Goal: Task Accomplishment & Management: Manage account settings

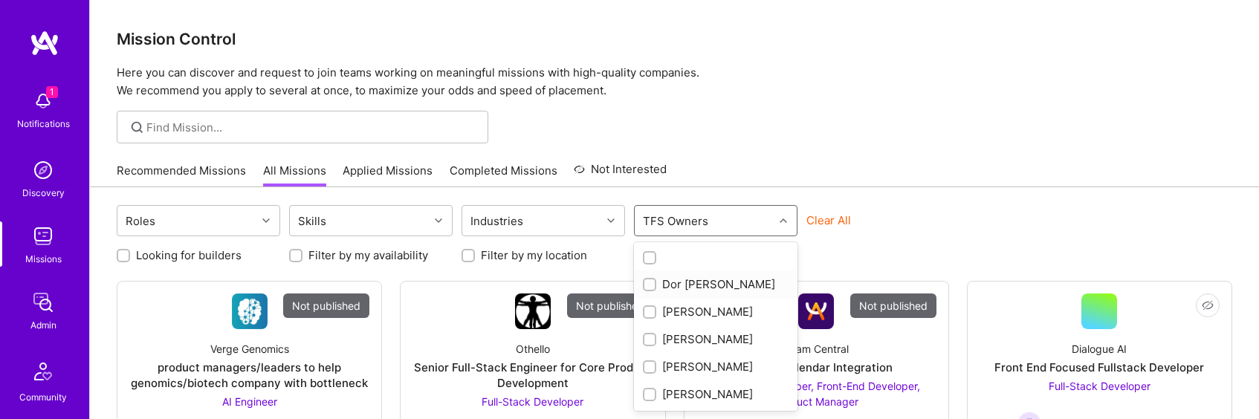
click at [707, 283] on div "Dor Groner" at bounding box center [716, 284] width 146 height 16
checkbox input "true"
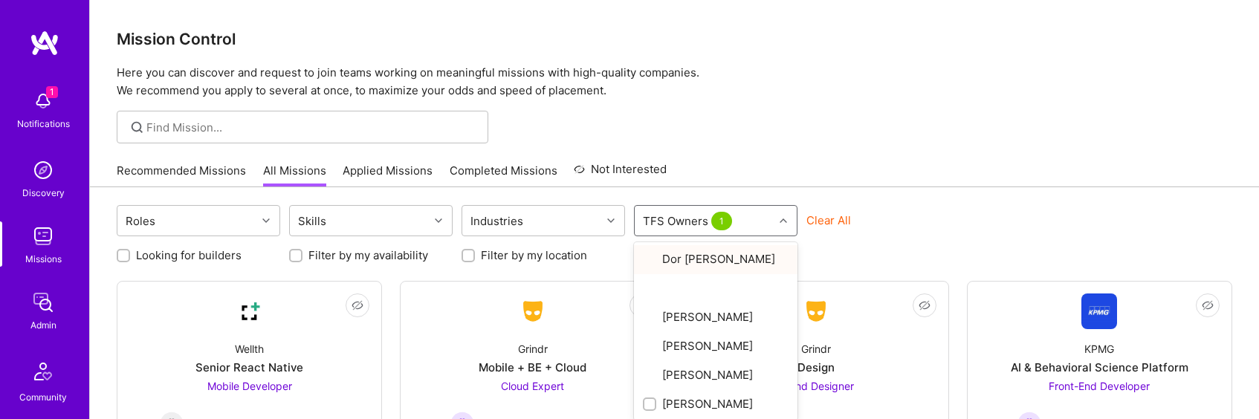
click at [923, 167] on div "Recommended Missions All Missions Applied Missions Completed Missions Not Inter…" at bounding box center [674, 171] width 1115 height 32
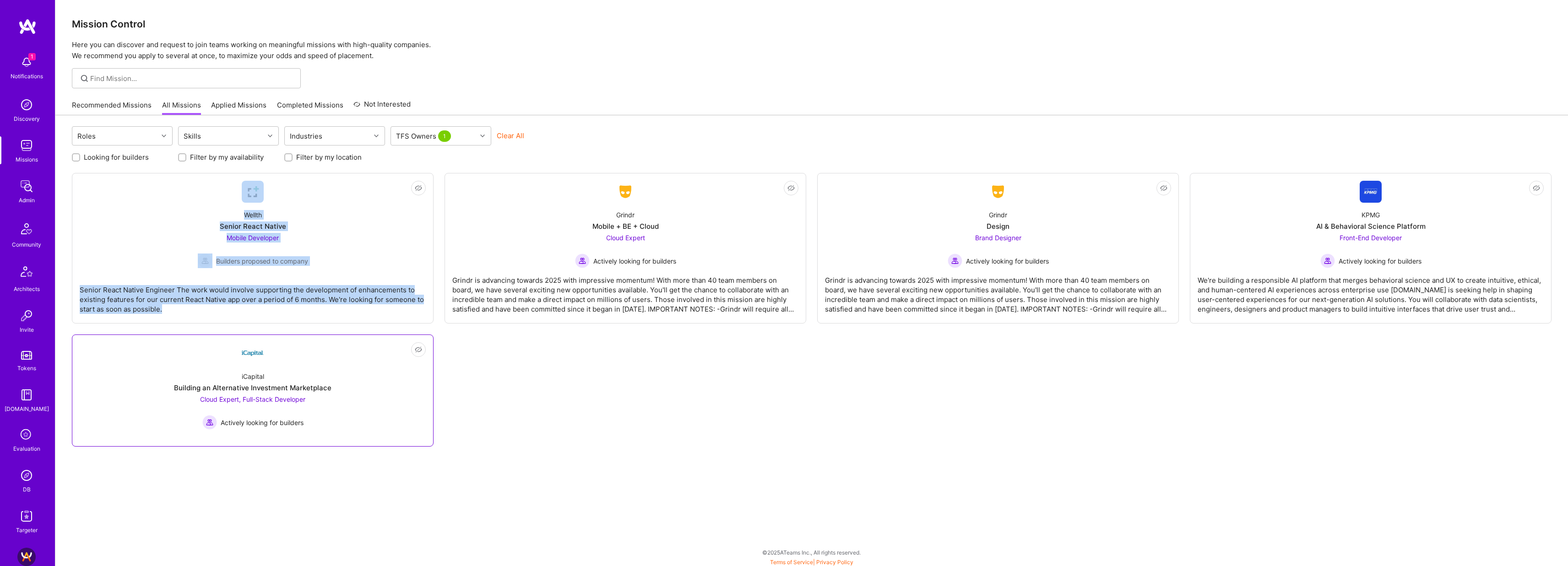
click at [333, 257] on link "Not Interested iCapital Building an Alternative Investment Marketplace Cloud Ex…" at bounding box center [253, 390] width 346 height 97
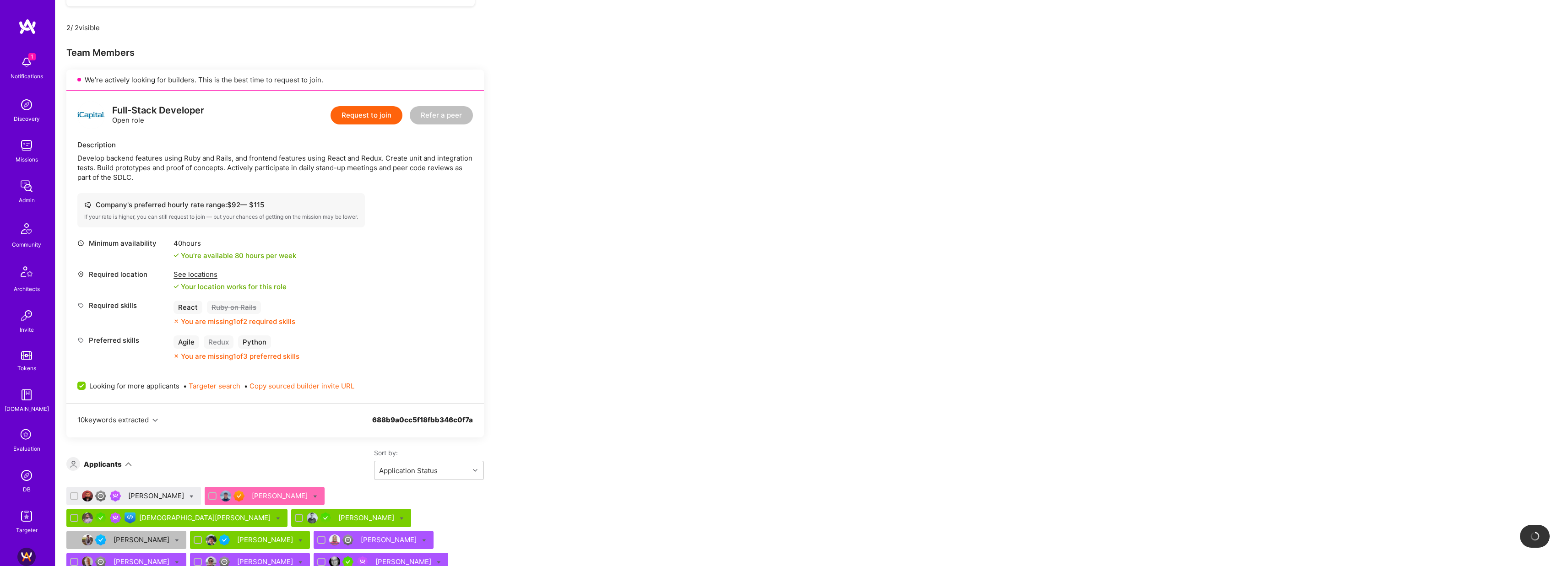
scroll to position [509, 0]
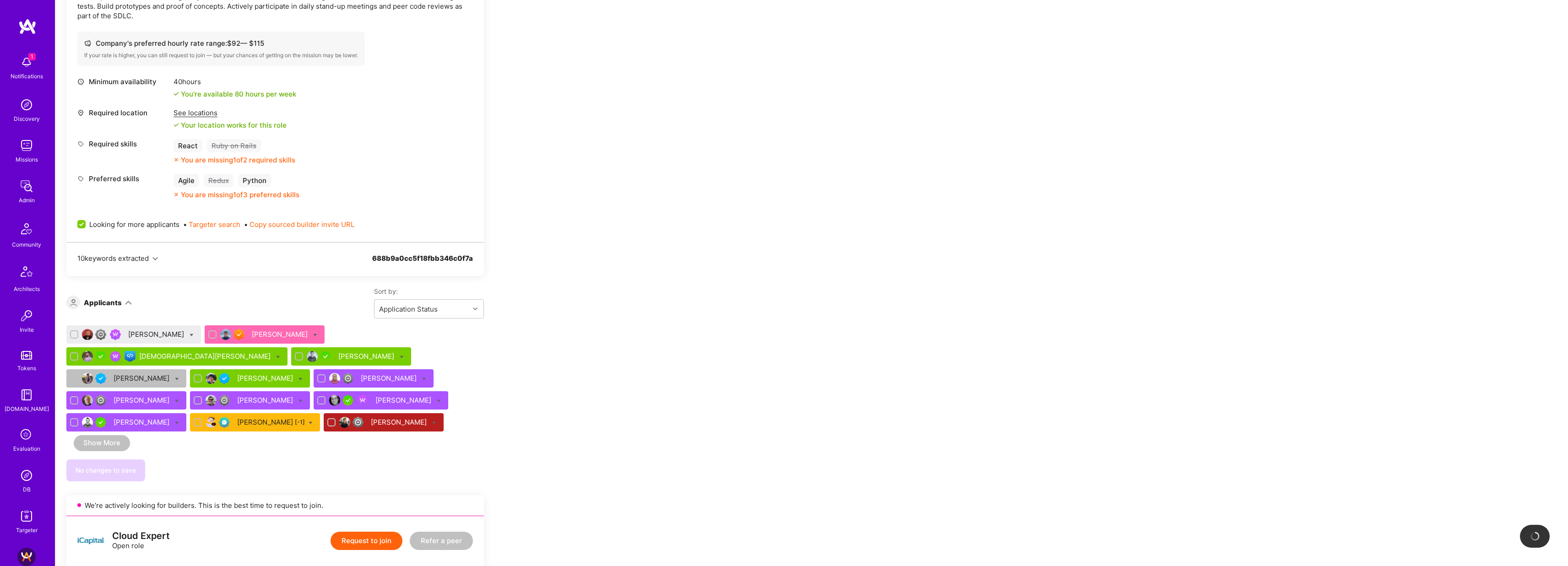
click at [193, 257] on icon at bounding box center [192, 334] width 4 height 4
checkbox input "true"
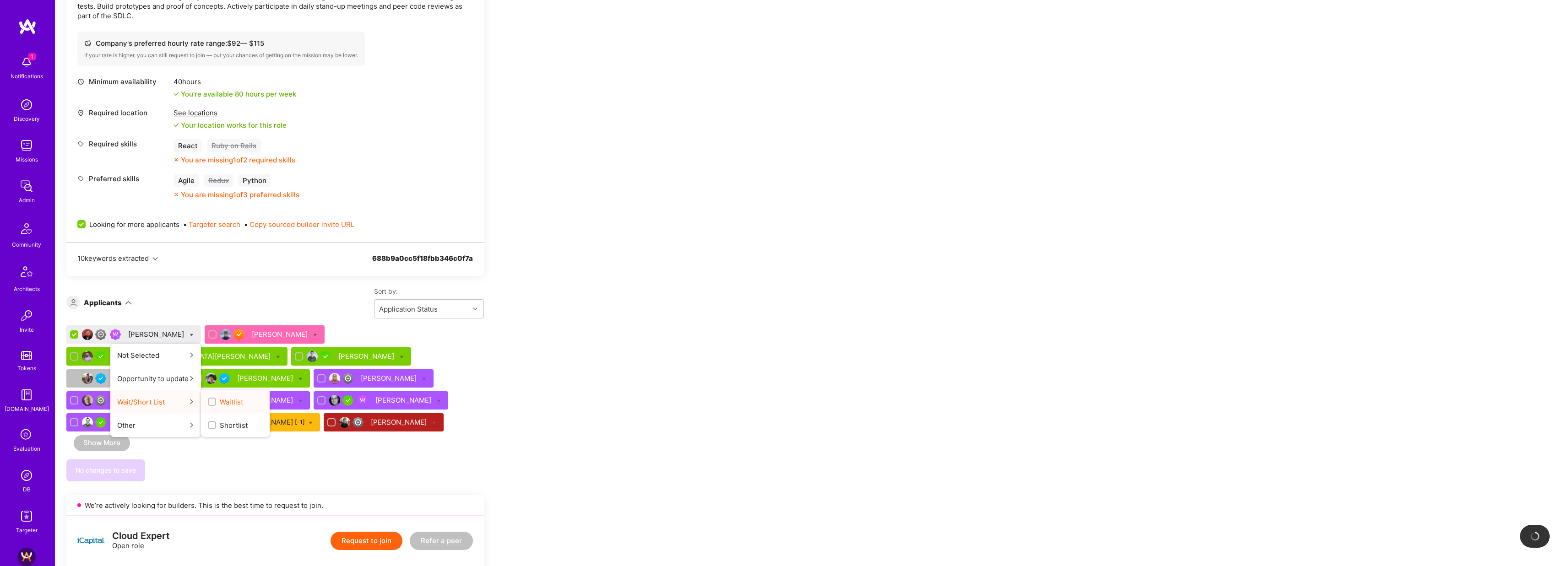
click at [233, 257] on span "Waitlist" at bounding box center [232, 402] width 23 height 10
click at [216, 257] on input "Waitlist" at bounding box center [213, 402] width 6 height 6
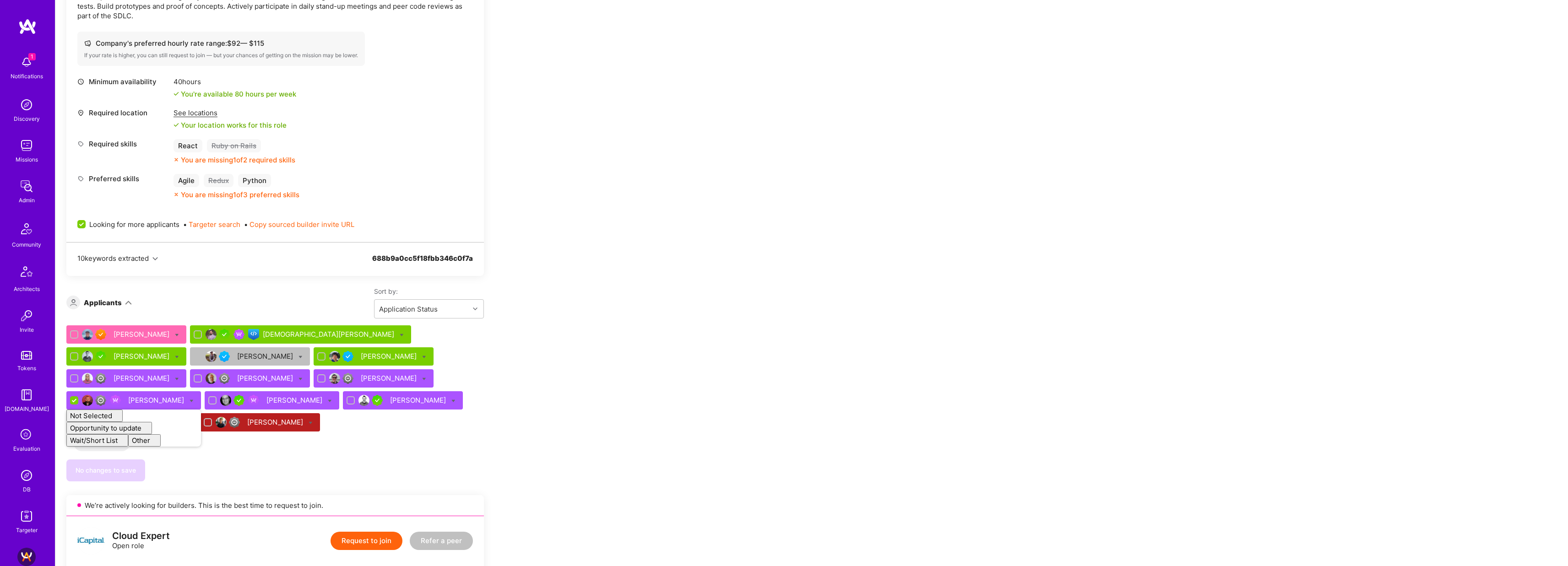
checkbox input "false"
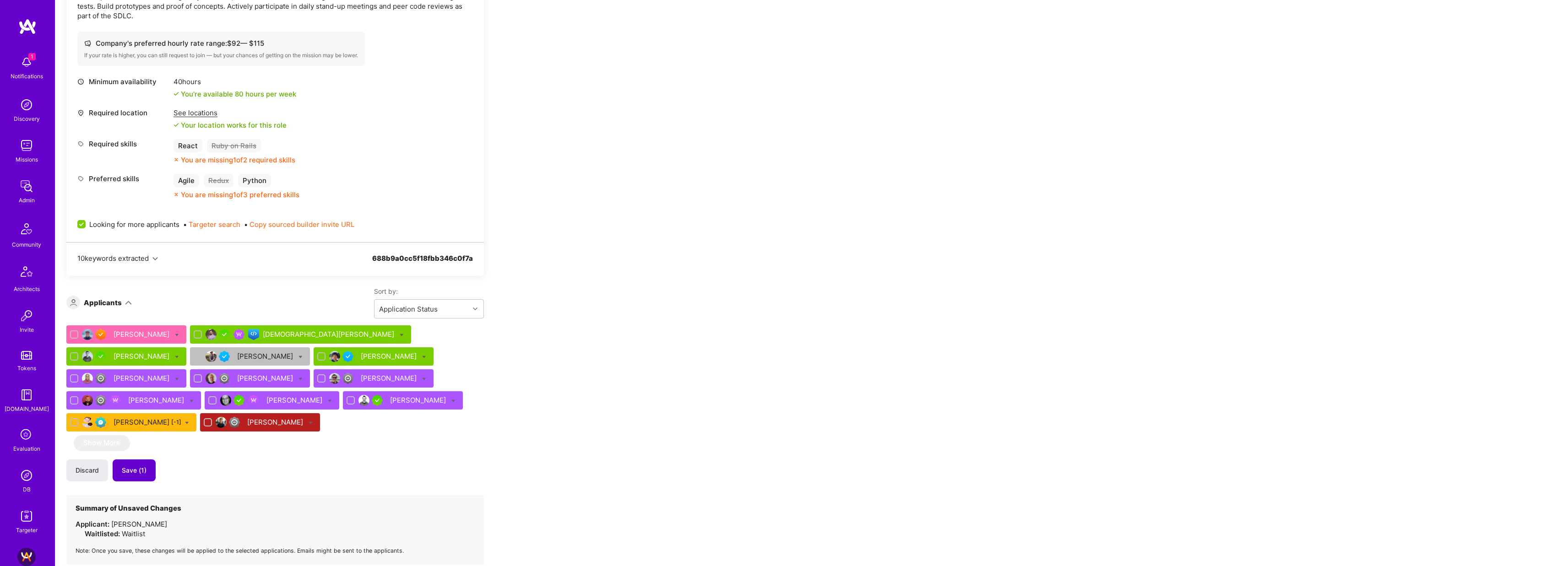
click at [145, 257] on span "Save (1)" at bounding box center [134, 470] width 25 height 9
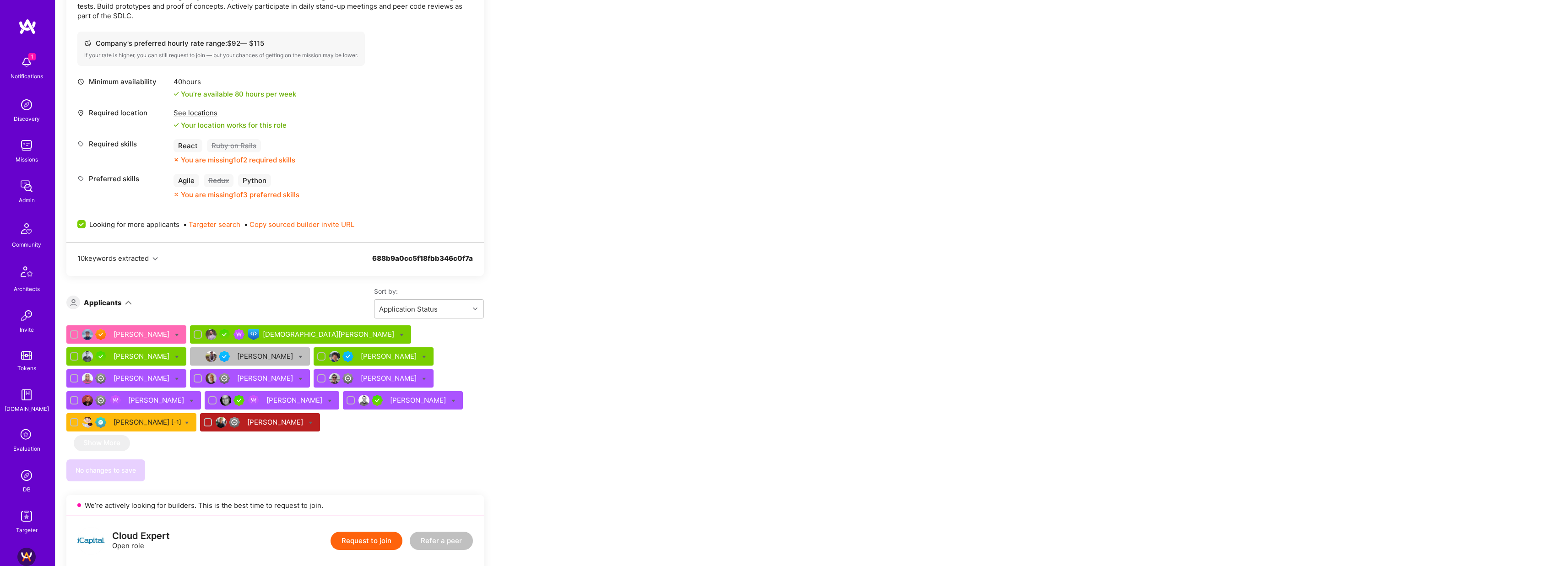
scroll to position [0, 0]
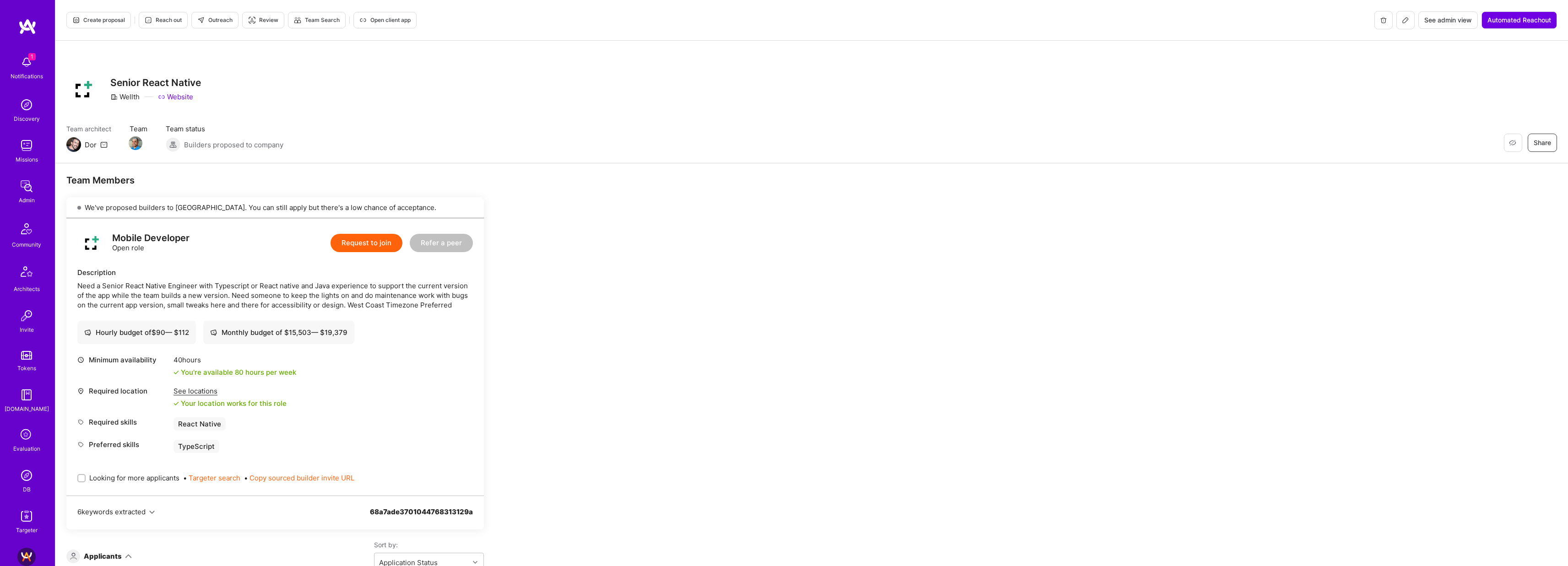
scroll to position [265, 0]
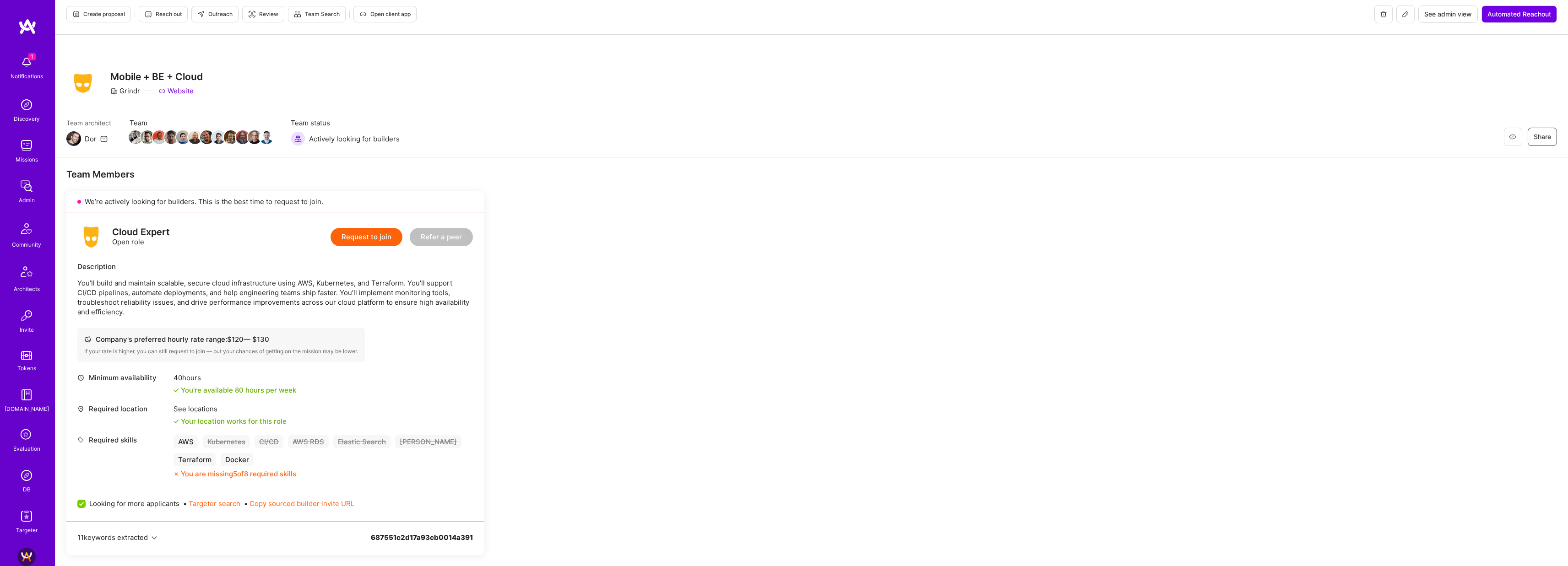
scroll to position [409, 0]
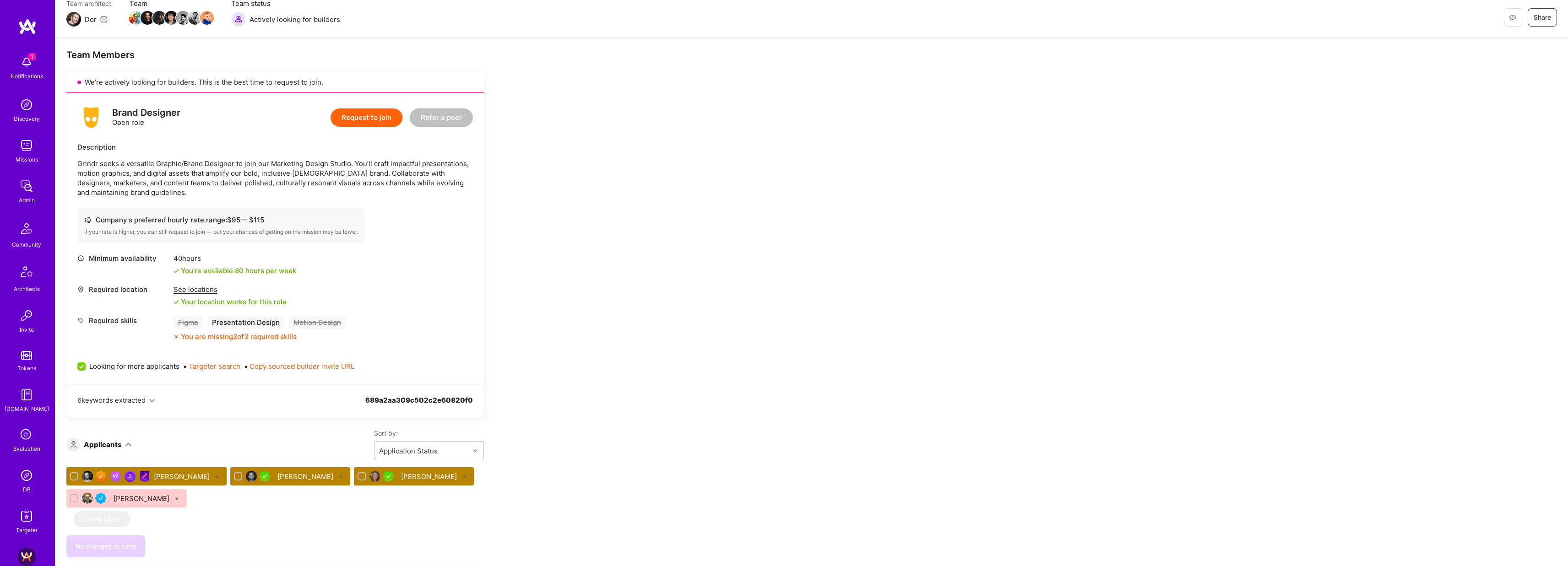
scroll to position [175, 0]
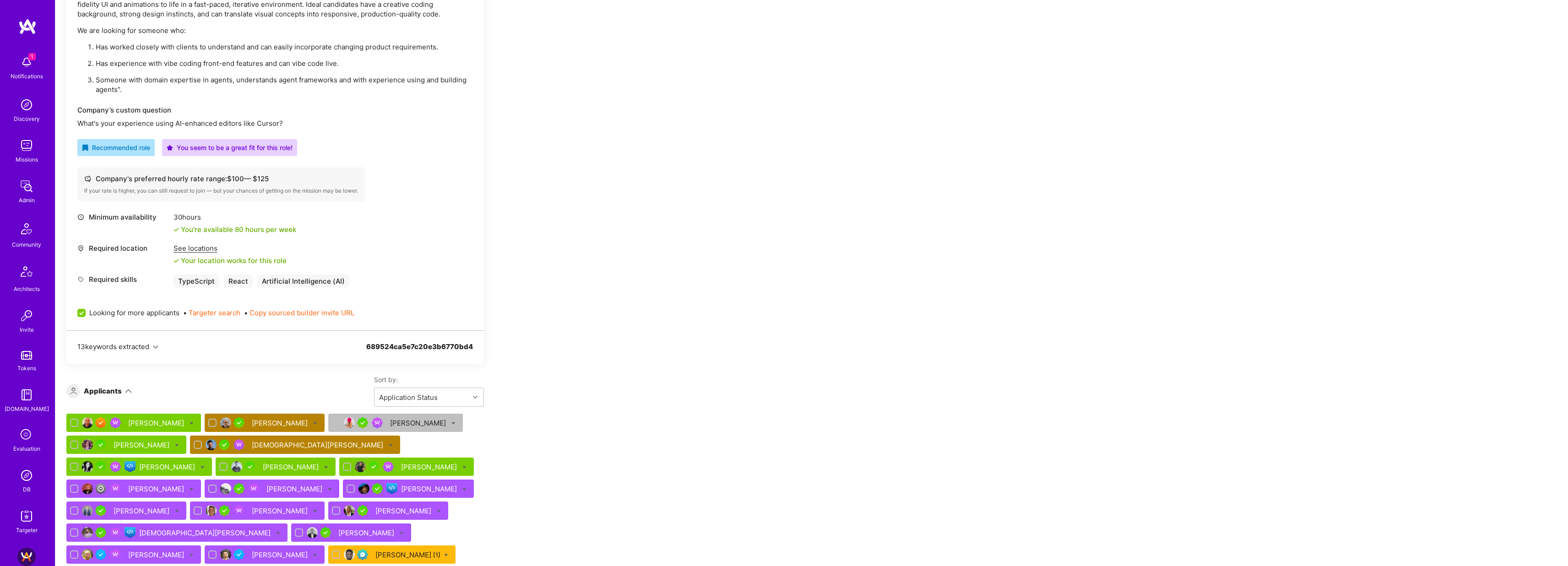
scroll to position [301, 0]
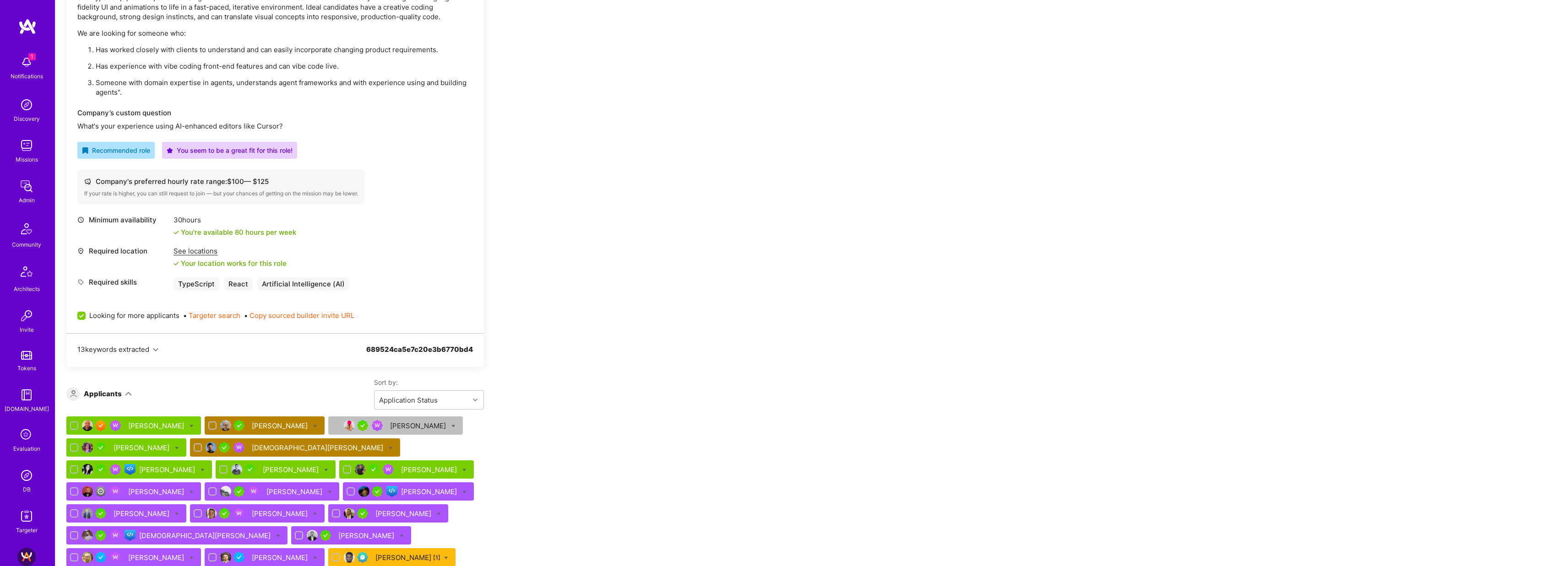
click at [132, 314] on span "Looking for more applicants" at bounding box center [134, 316] width 90 height 10
click at [86, 314] on input "Looking for more applicants" at bounding box center [82, 316] width 8 height 8
checkbox input "false"
click at [28, 154] on img at bounding box center [26, 145] width 18 height 18
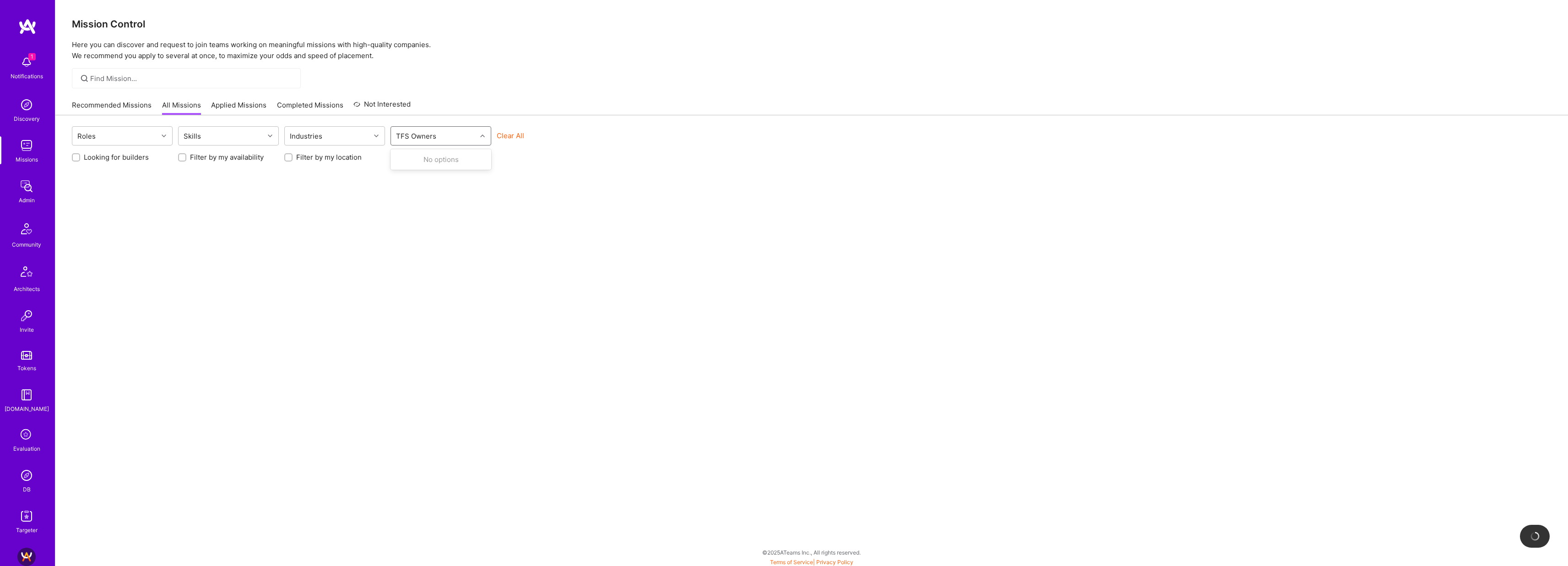
click at [457, 135] on div "TFS Owners" at bounding box center [434, 136] width 86 height 18
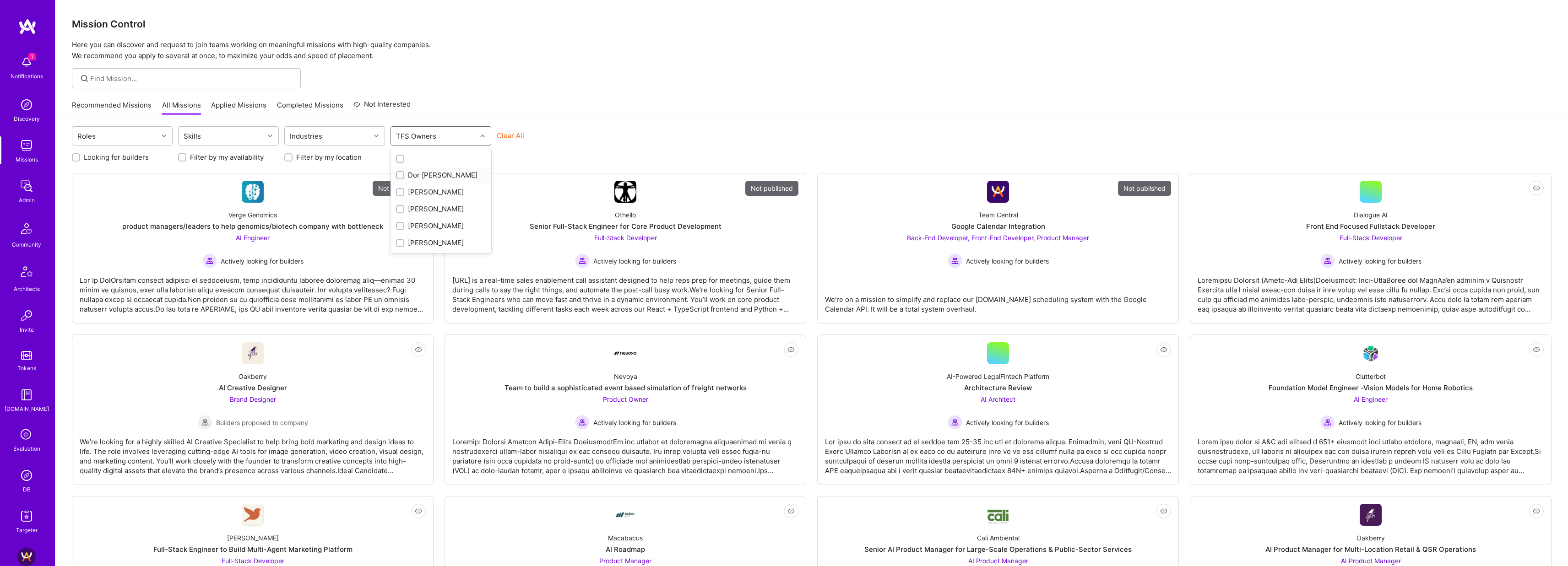
click at [436, 172] on div "Dor [PERSON_NAME]" at bounding box center [441, 175] width 90 height 10
checkbox input "true"
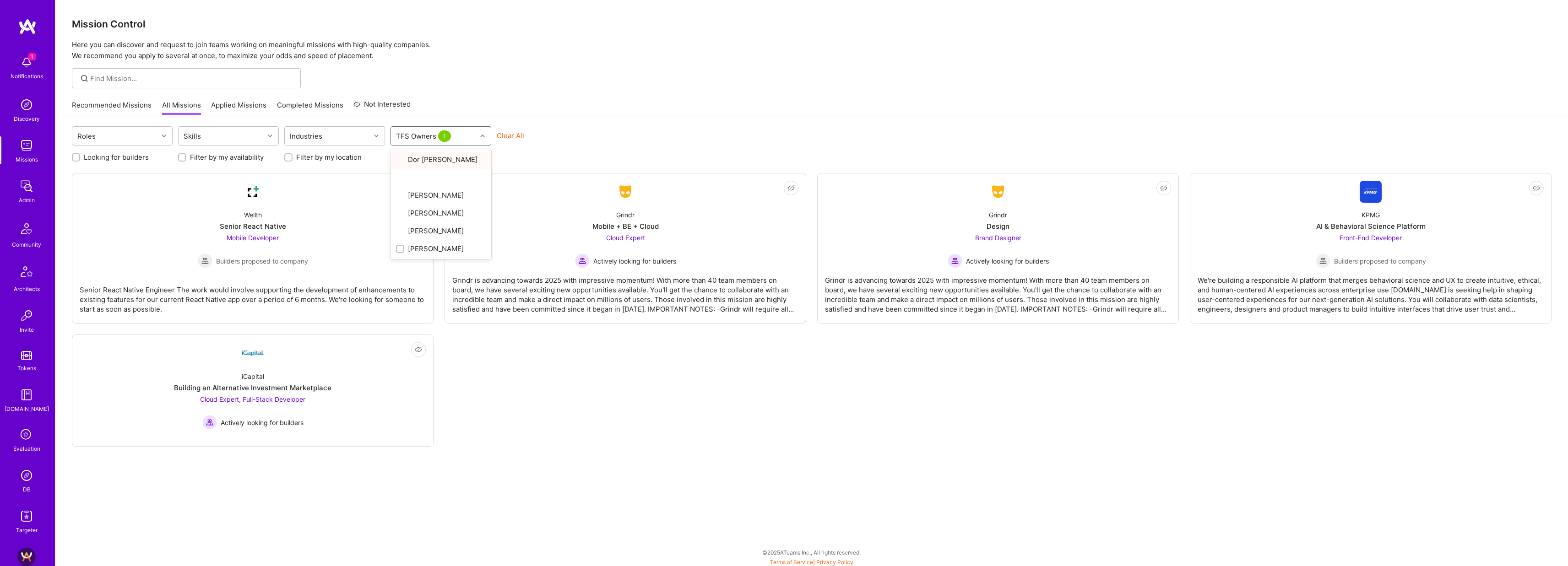
click at [653, 99] on div "Recommended Missions All Missions Applied Missions Completed Missions Not Inter…" at bounding box center [812, 105] width 1480 height 20
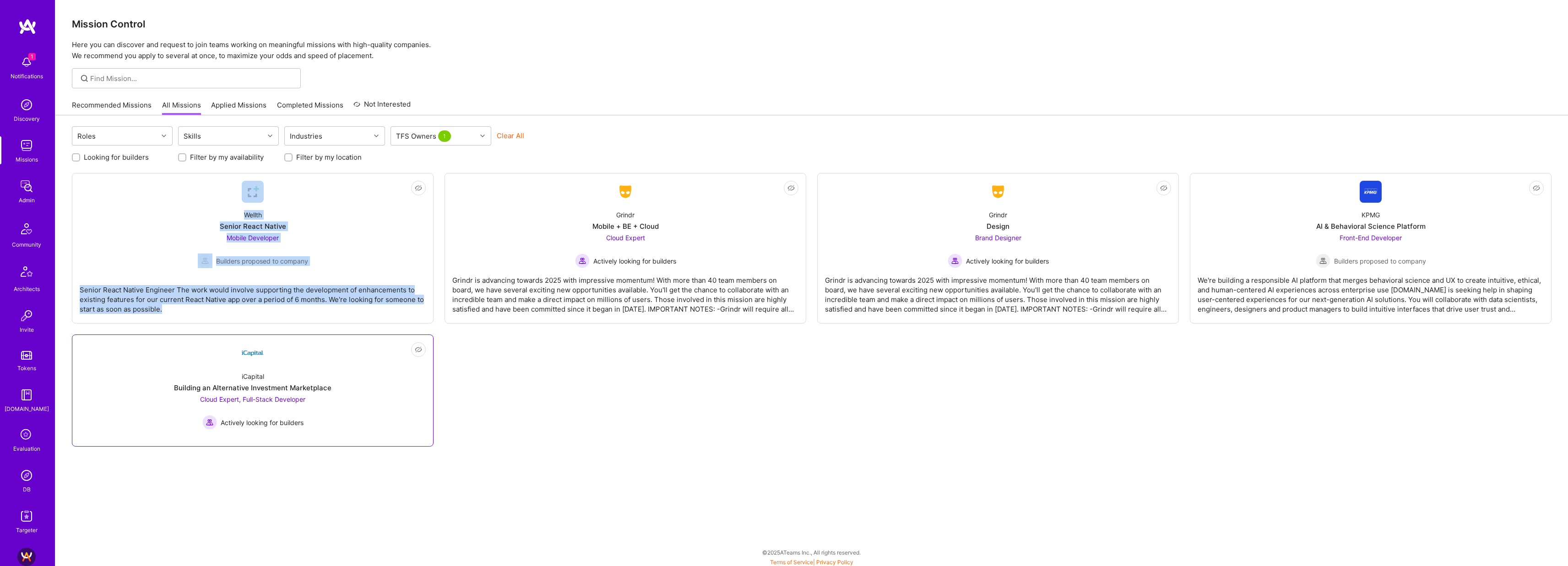
click at [329, 362] on link "Not Interested iCapital Building an Alternative Investment Marketplace Cloud Ex…" at bounding box center [253, 390] width 346 height 97
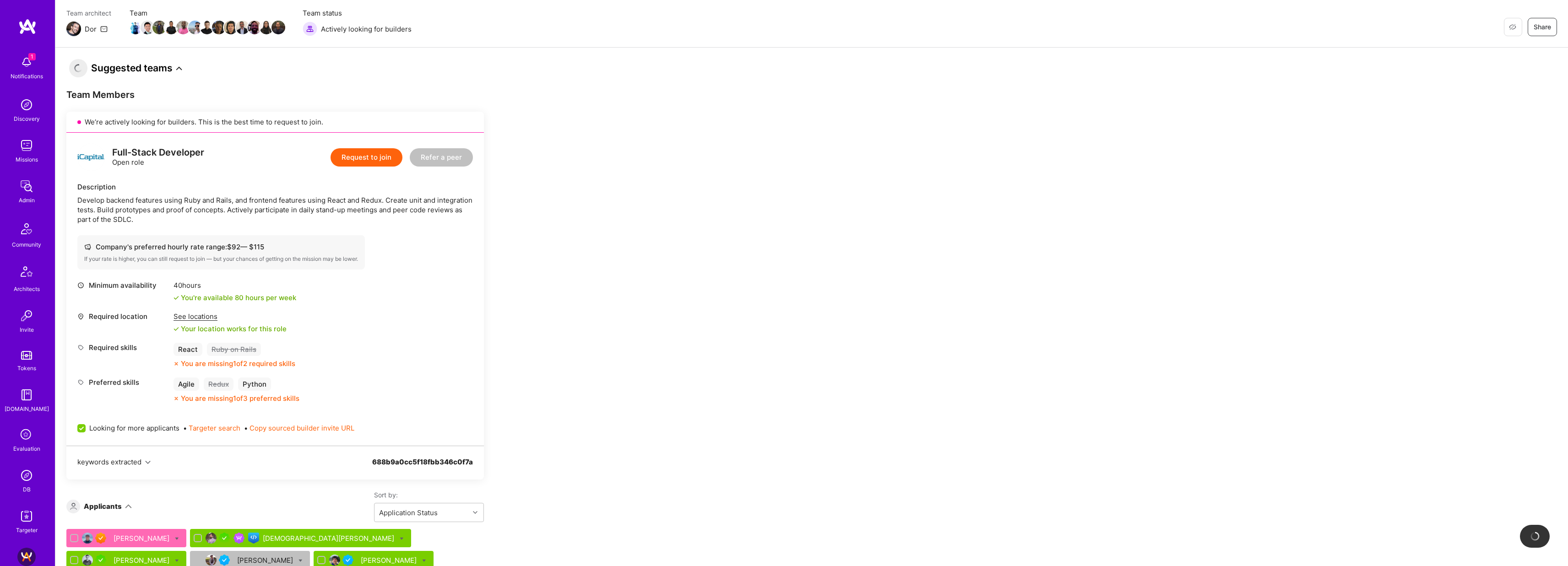
scroll to position [176, 0]
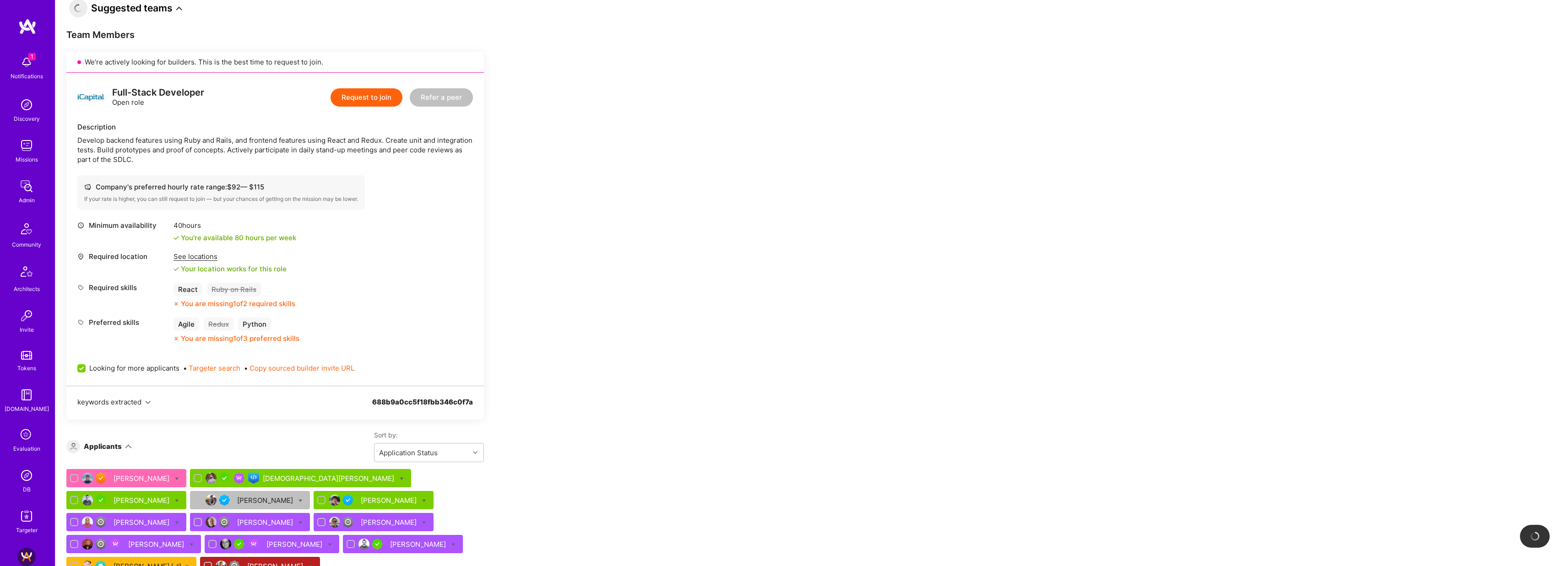
click at [158, 370] on span "Looking for more applicants" at bounding box center [134, 368] width 90 height 10
click at [86, 370] on input "Looking for more applicants" at bounding box center [82, 368] width 8 height 8
checkbox input "false"
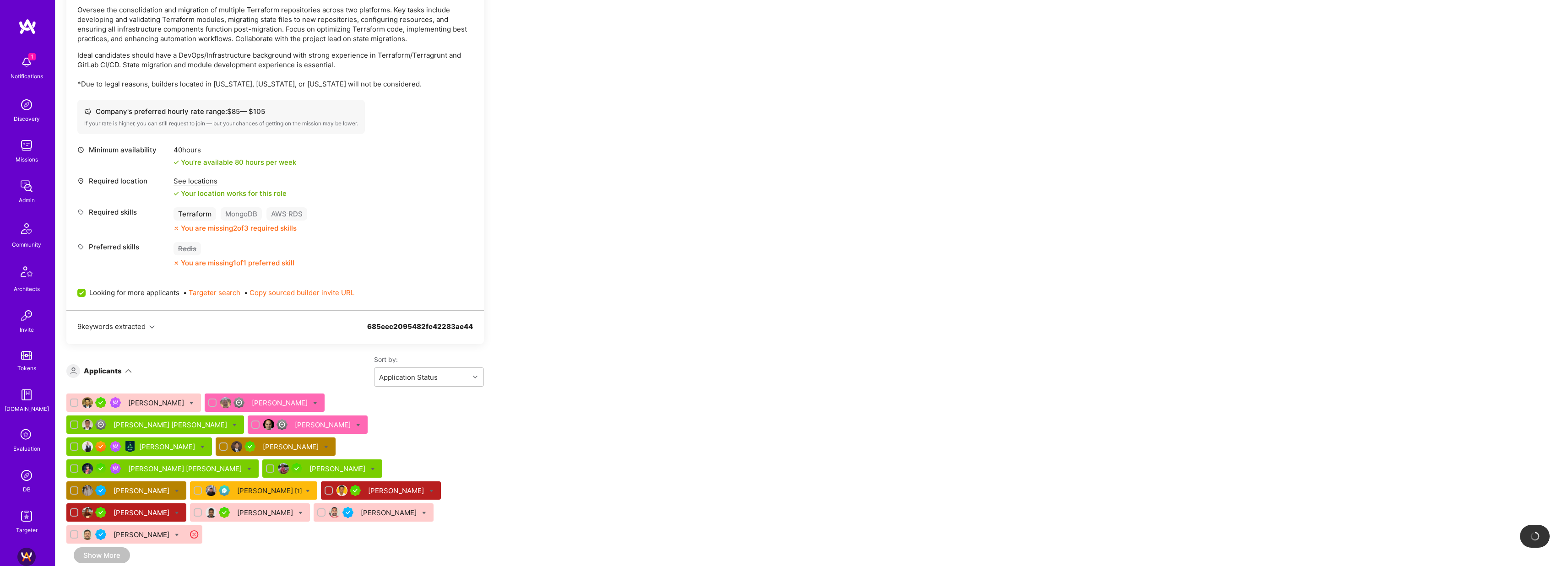
scroll to position [906, 0]
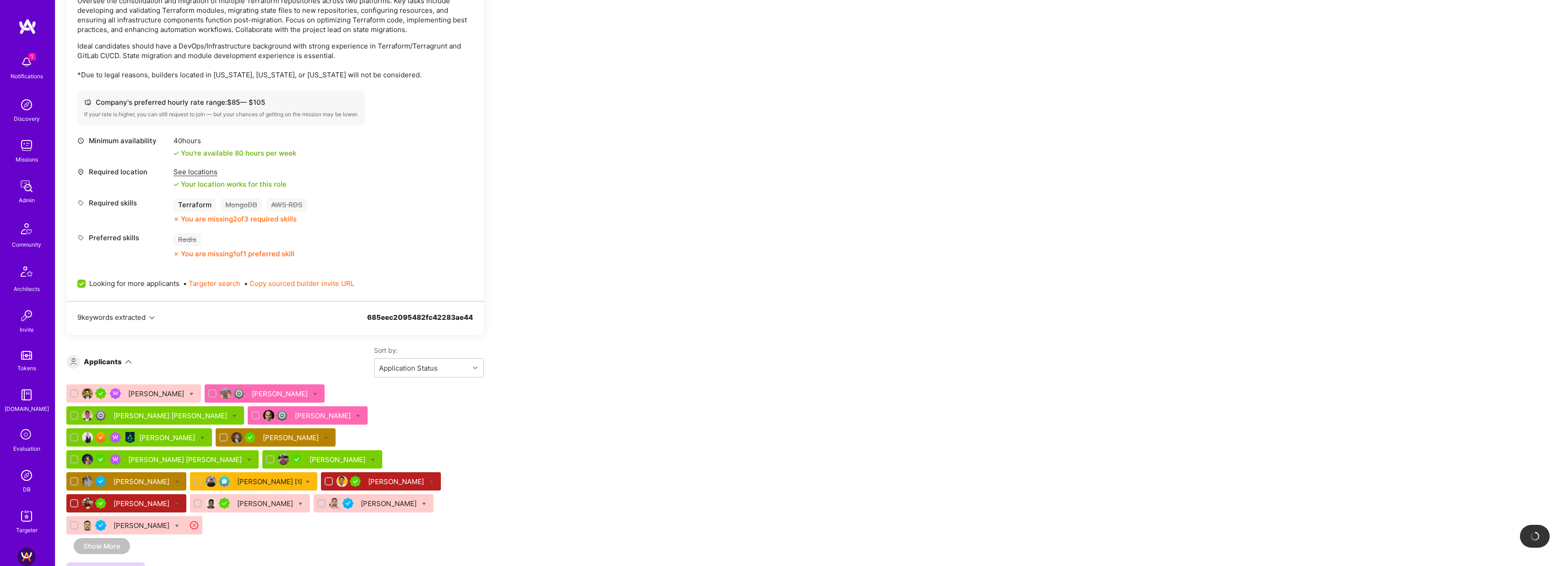
click at [164, 282] on span "Looking for more applicants" at bounding box center [134, 284] width 90 height 10
click at [86, 282] on input "Looking for more applicants" at bounding box center [82, 284] width 8 height 8
checkbox input "false"
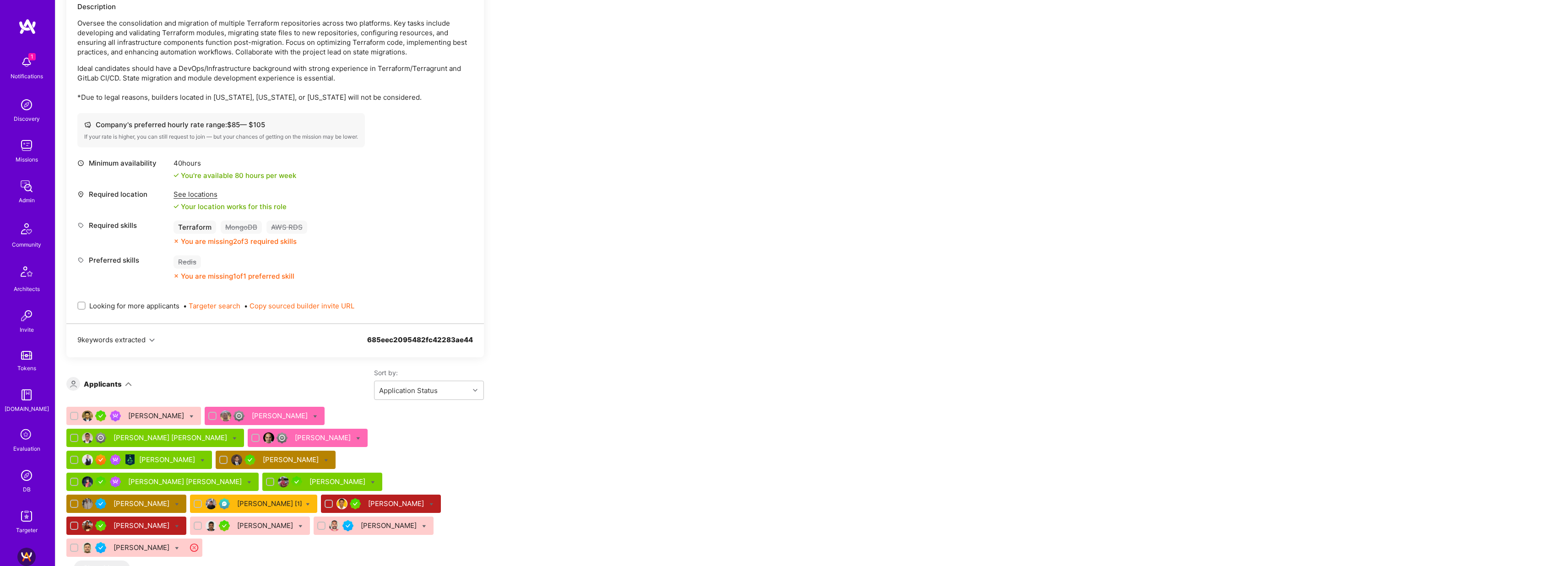
scroll to position [1073, 0]
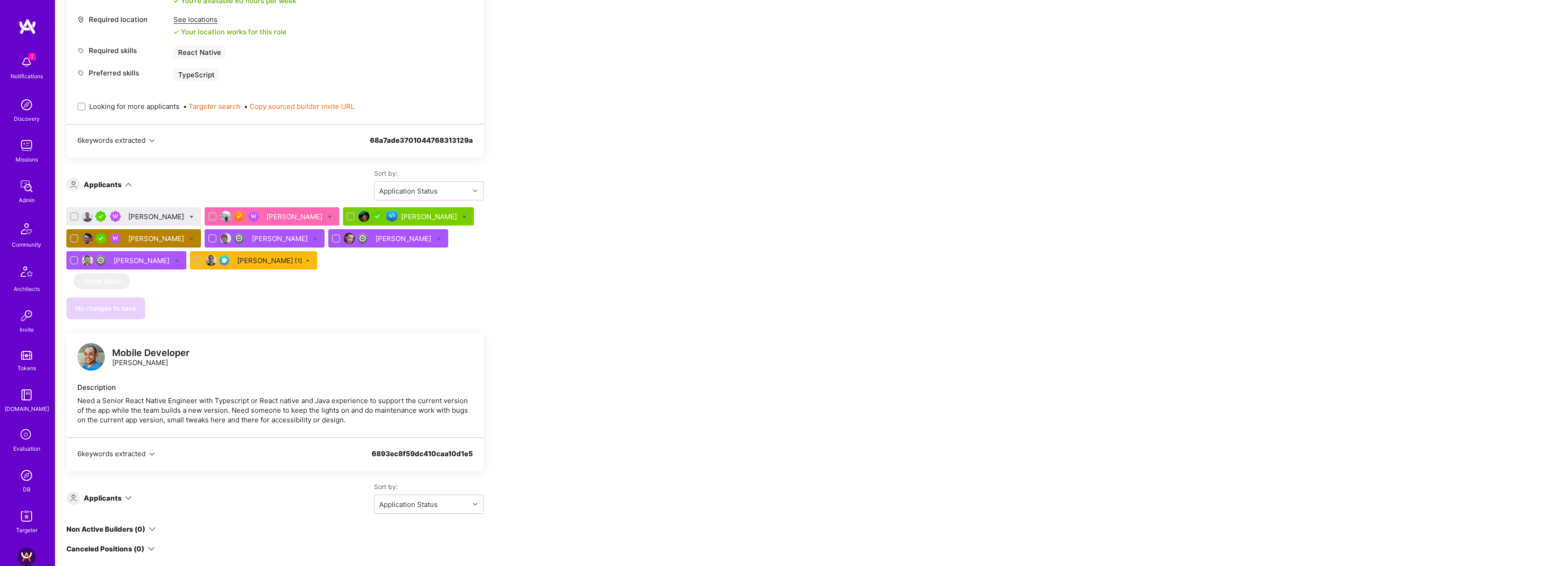
scroll to position [85, 0]
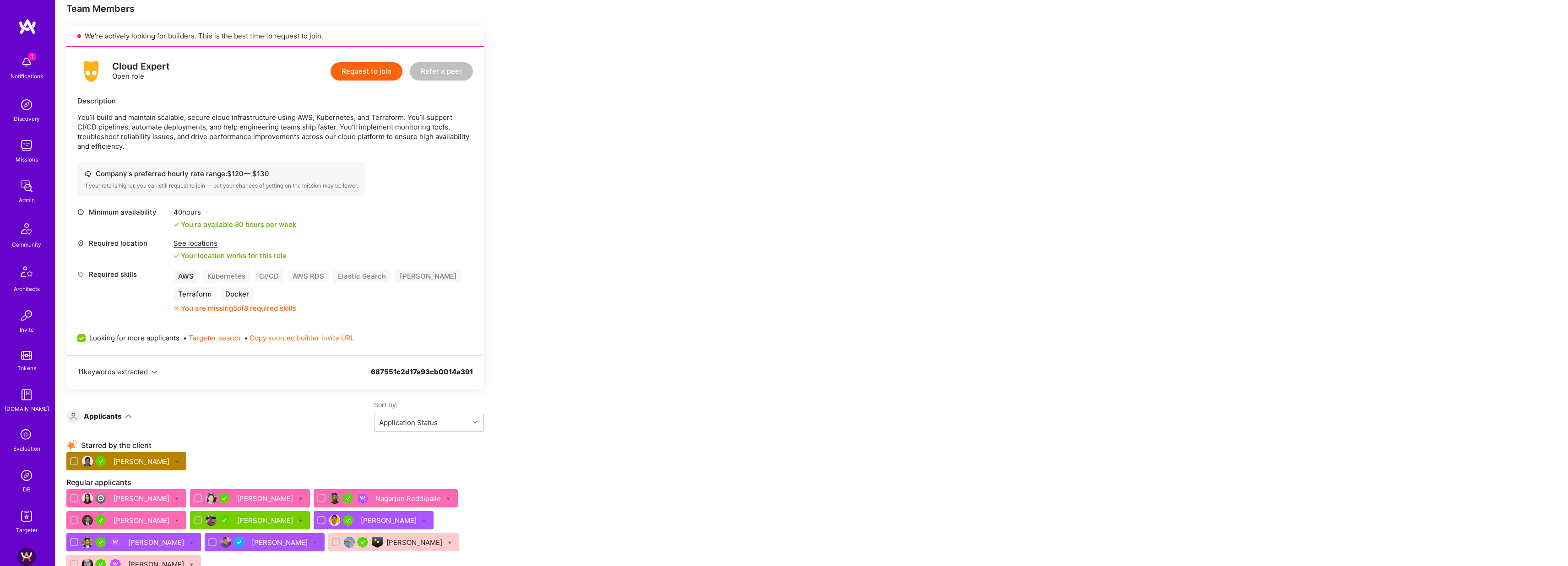
scroll to position [216, 0]
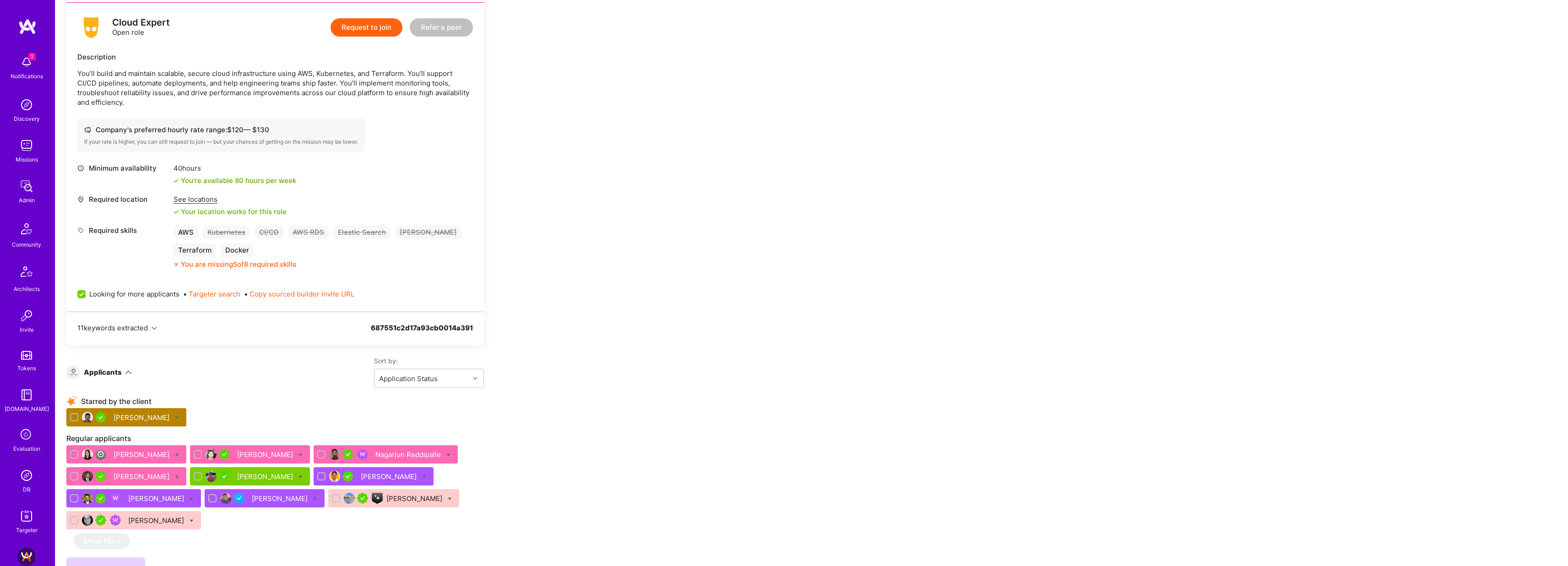
click at [160, 289] on span "Looking for more applicants" at bounding box center [134, 294] width 90 height 10
click at [86, 291] on input "Looking for more applicants" at bounding box center [82, 294] width 8 height 8
checkbox input "false"
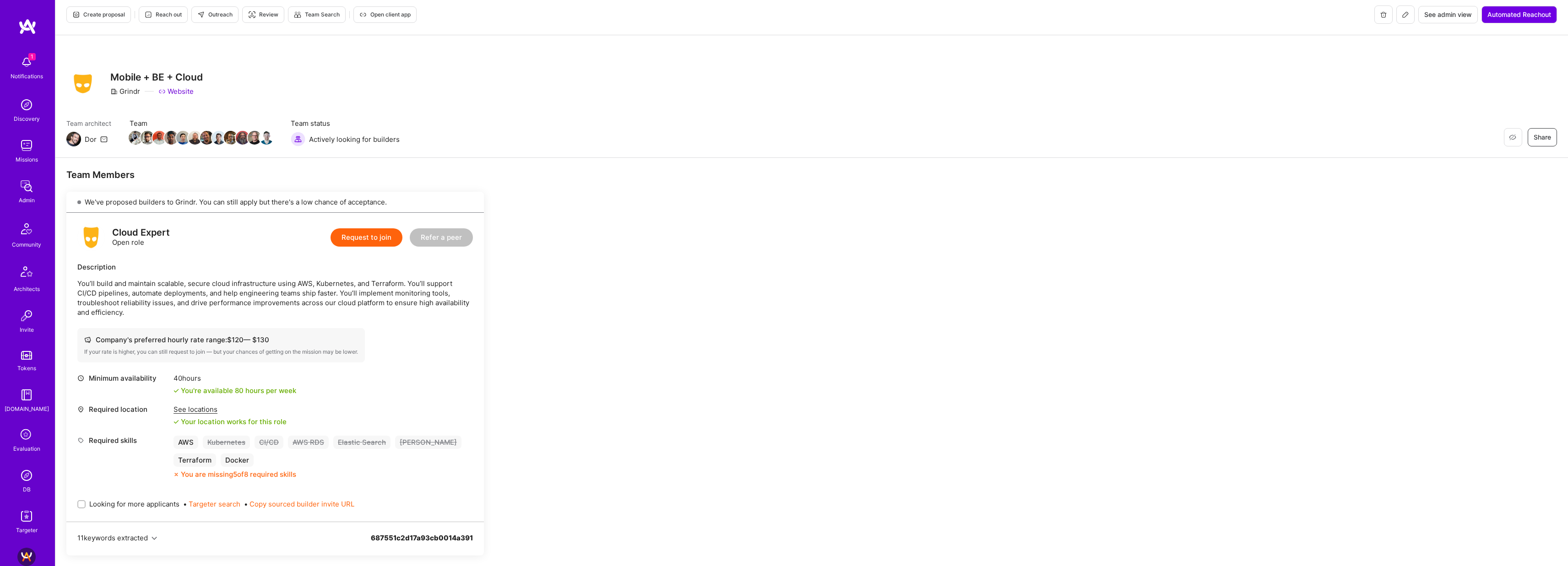
scroll to position [25, 0]
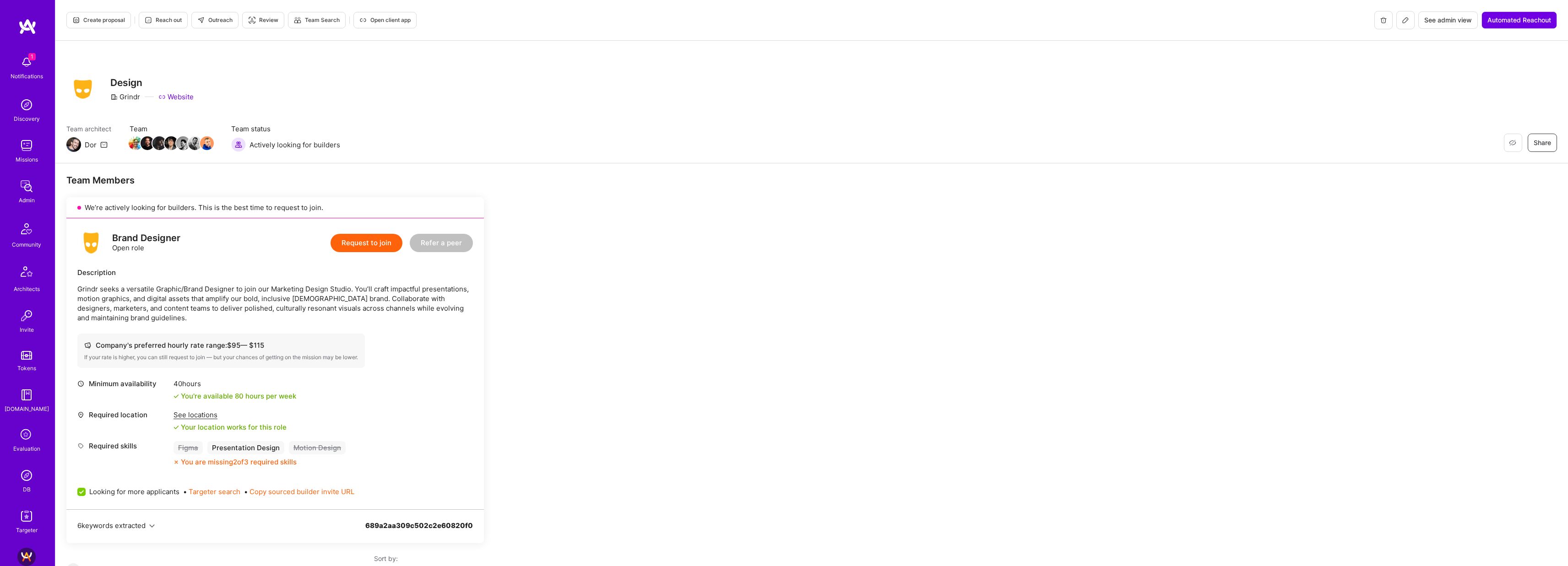
scroll to position [218, 0]
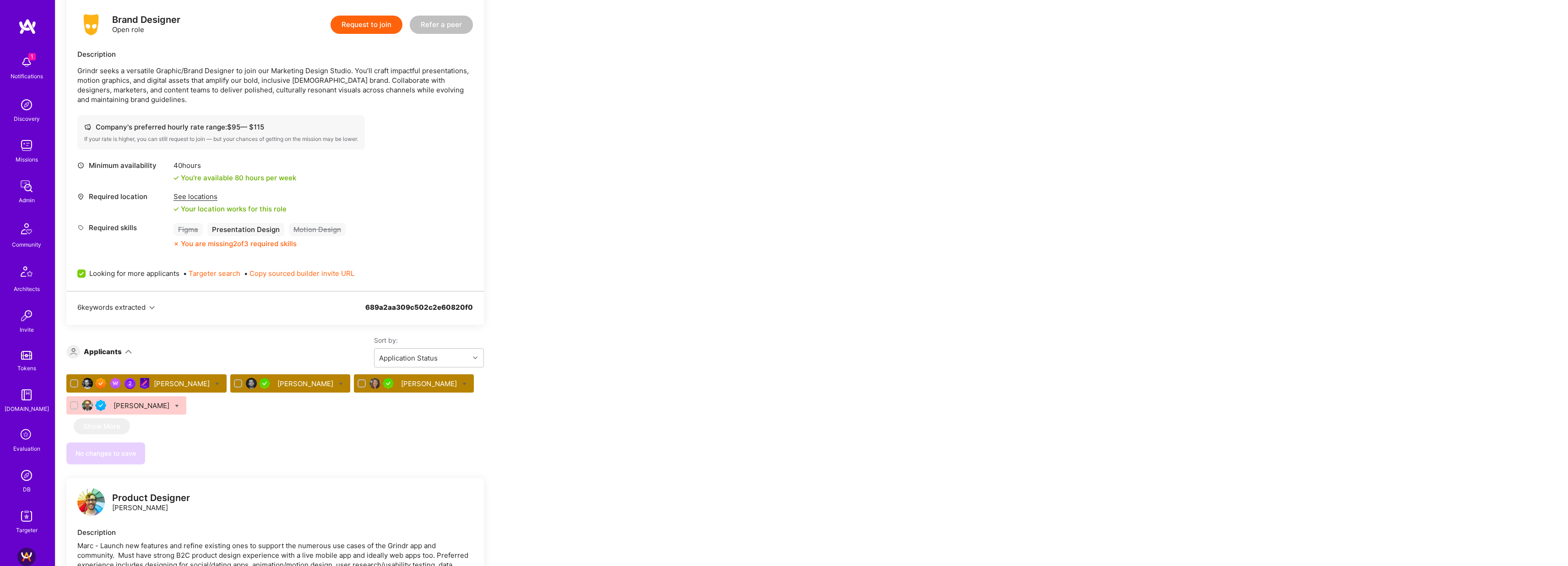
click at [142, 275] on span "Looking for more applicants" at bounding box center [134, 273] width 90 height 10
click at [86, 275] on input "Looking for more applicants" at bounding box center [82, 273] width 8 height 8
checkbox input "false"
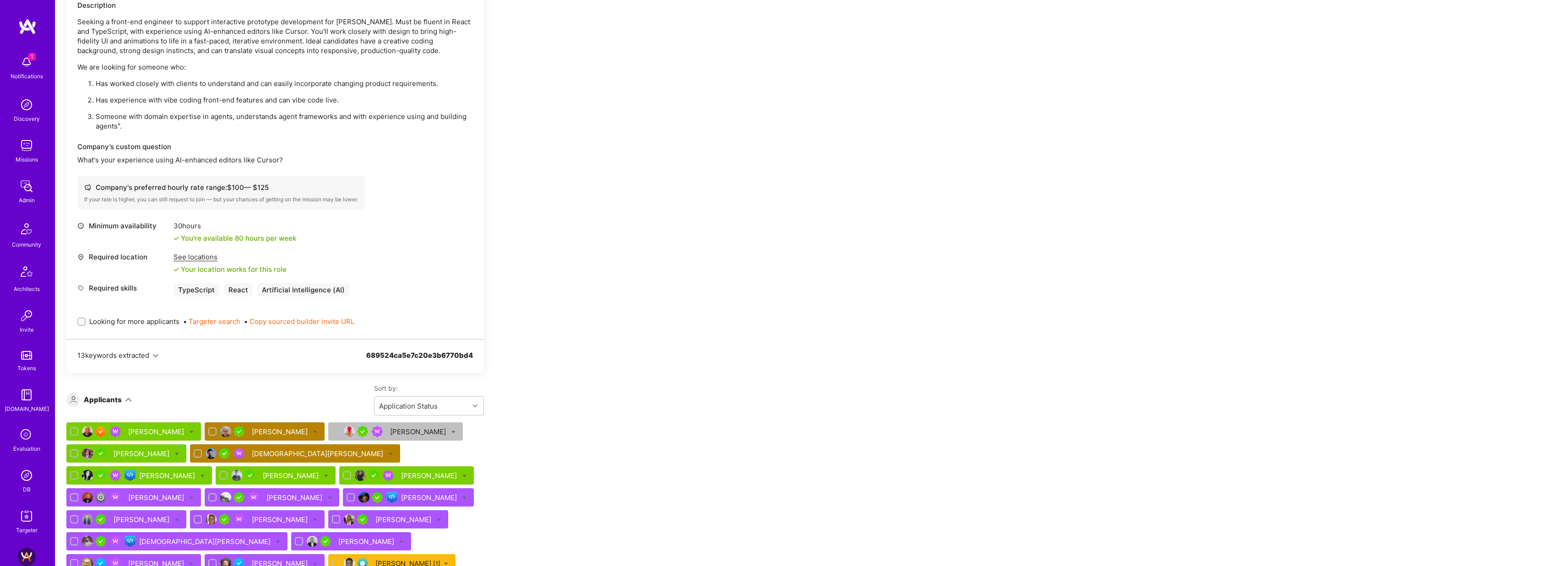
scroll to position [267, 0]
click at [25, 147] on img at bounding box center [26, 145] width 18 height 18
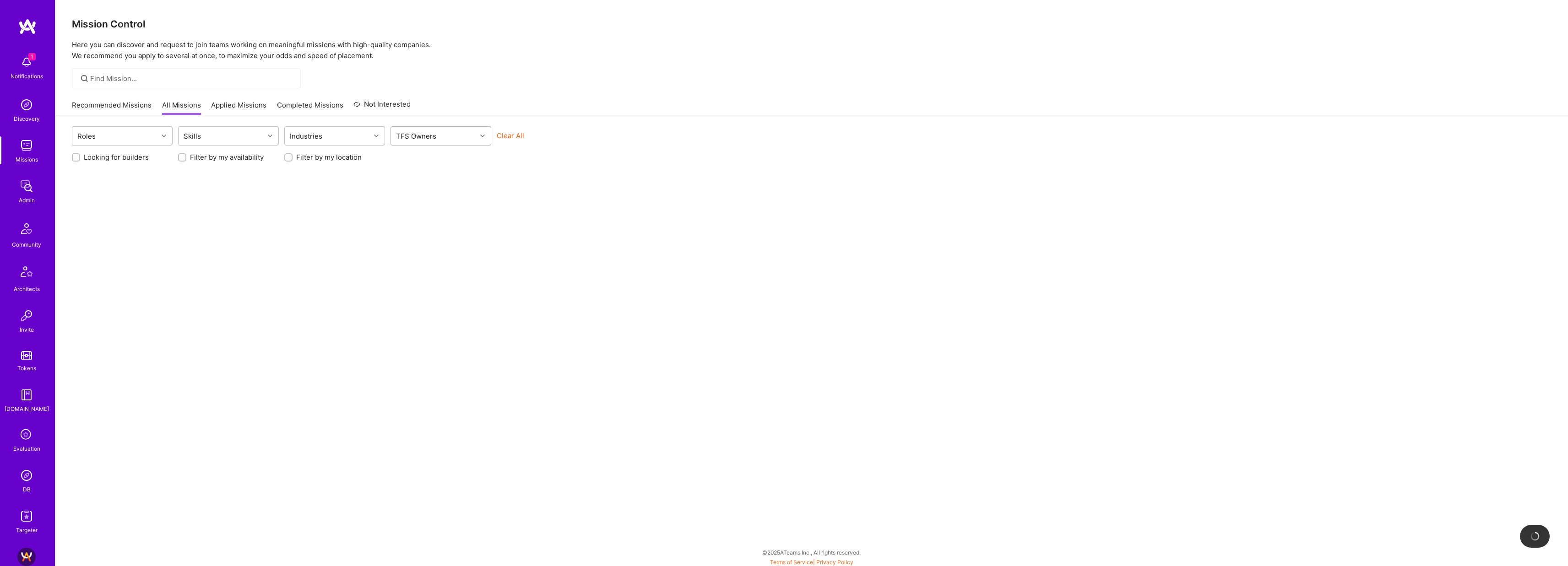
click at [452, 137] on div "TFS Owners" at bounding box center [434, 136] width 86 height 18
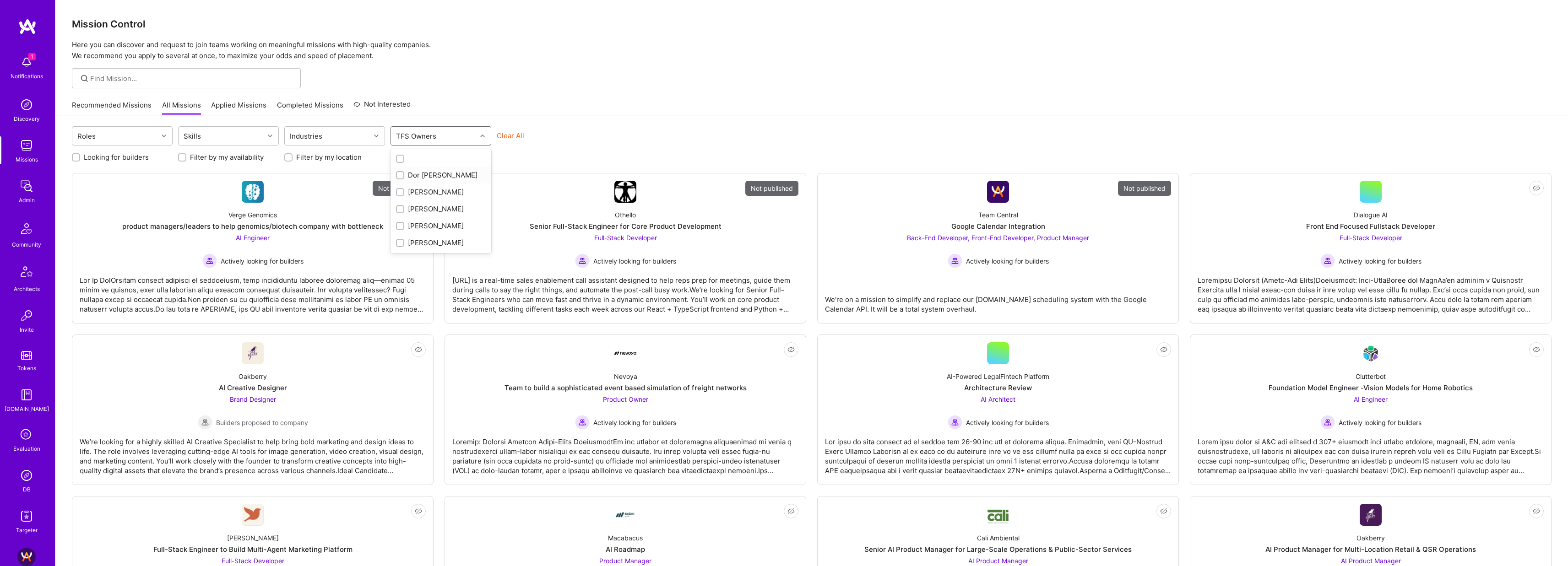
click at [436, 172] on div "Dor Groner" at bounding box center [441, 175] width 90 height 10
checkbox input "true"
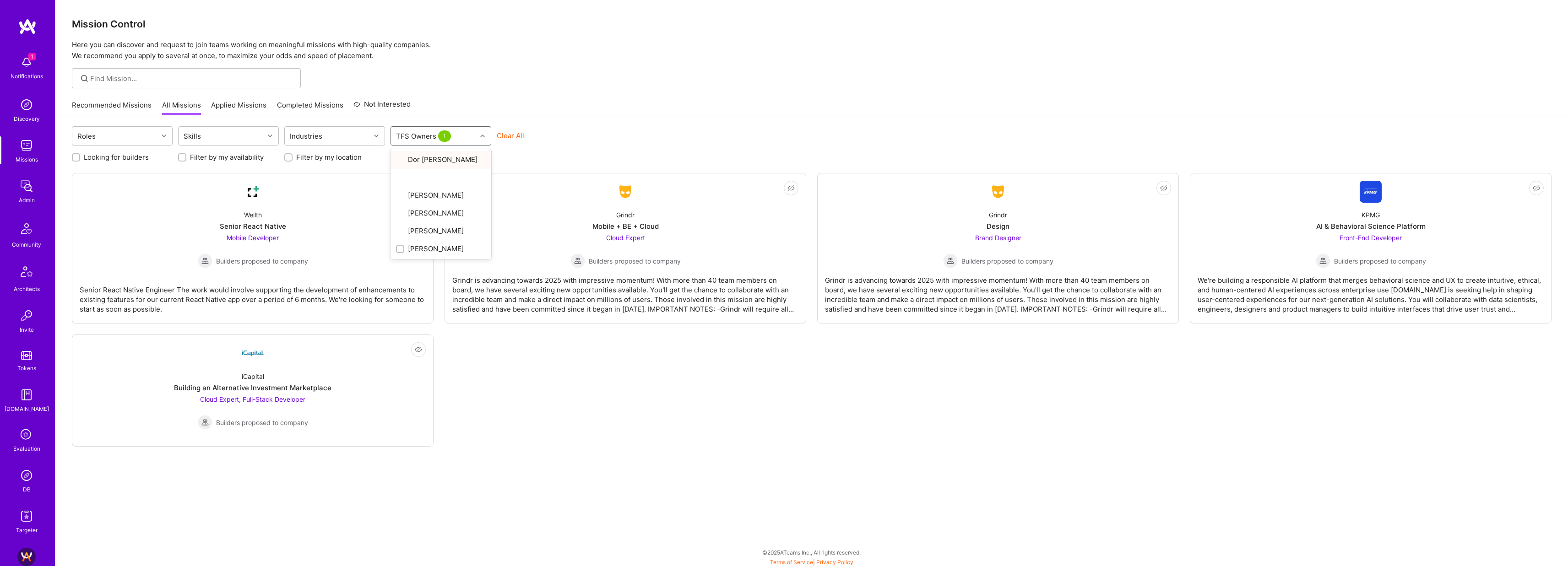
click at [563, 99] on div "Recommended Missions All Missions Applied Missions Completed Missions Not Inter…" at bounding box center [812, 105] width 1480 height 20
click at [329, 381] on div "iCapital Building an Alternative Investment Marketplace Cloud Expert, Full-Stac…" at bounding box center [253, 397] width 346 height 65
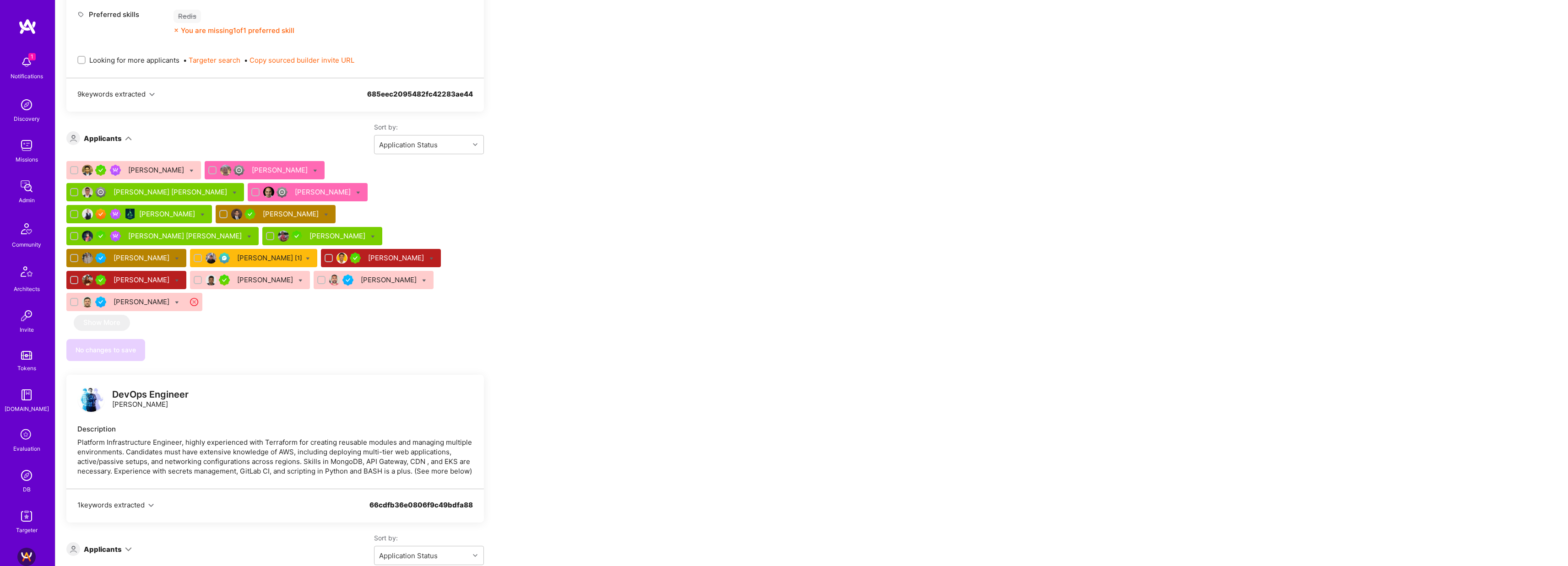
scroll to position [1325, 0]
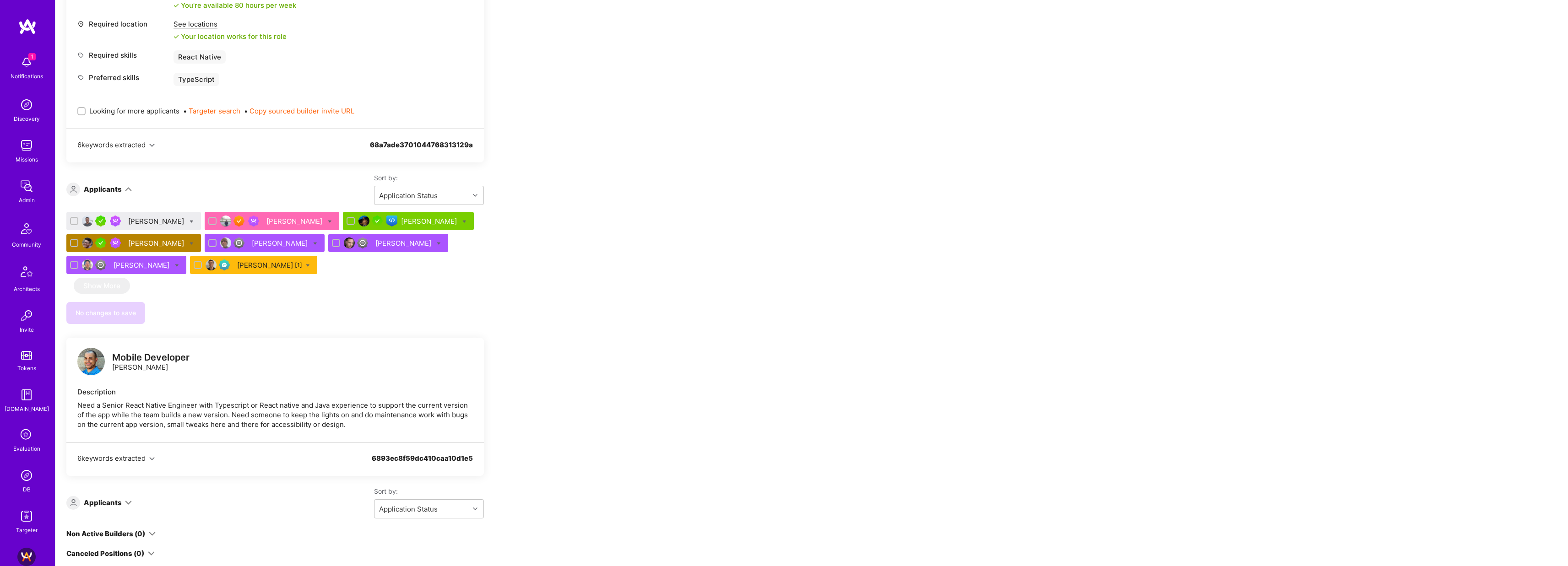
scroll to position [379, 0]
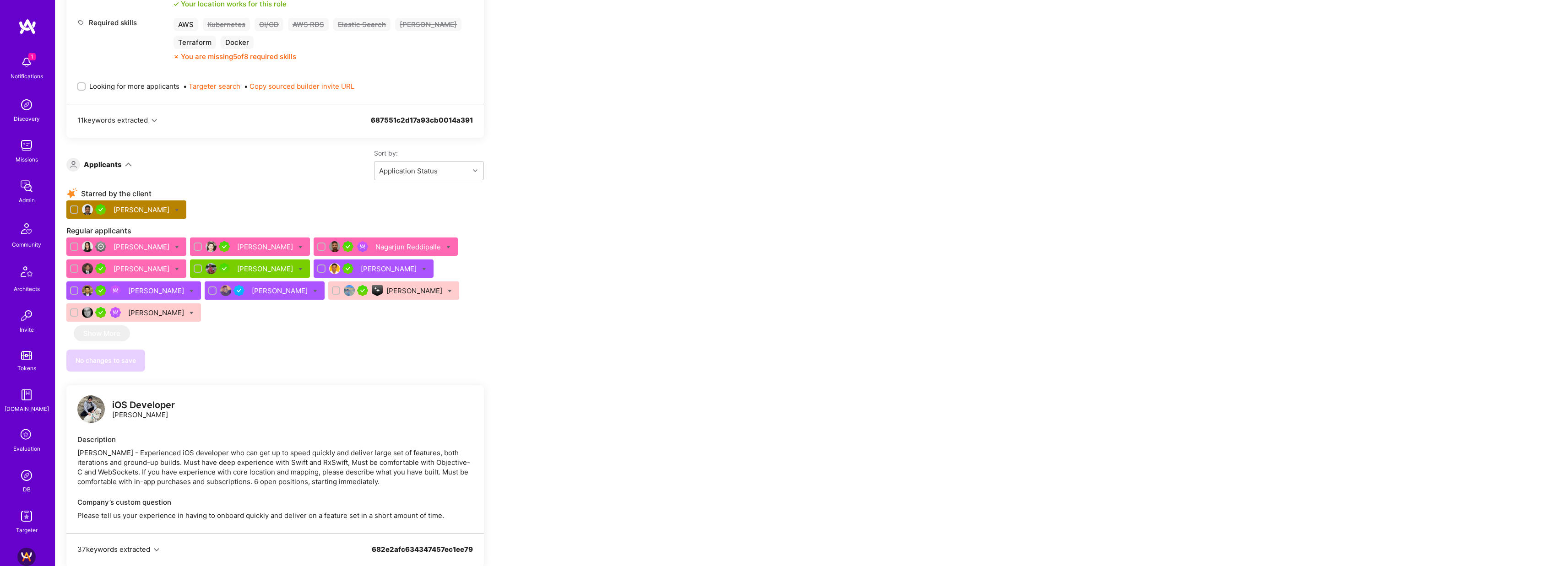
scroll to position [418, 0]
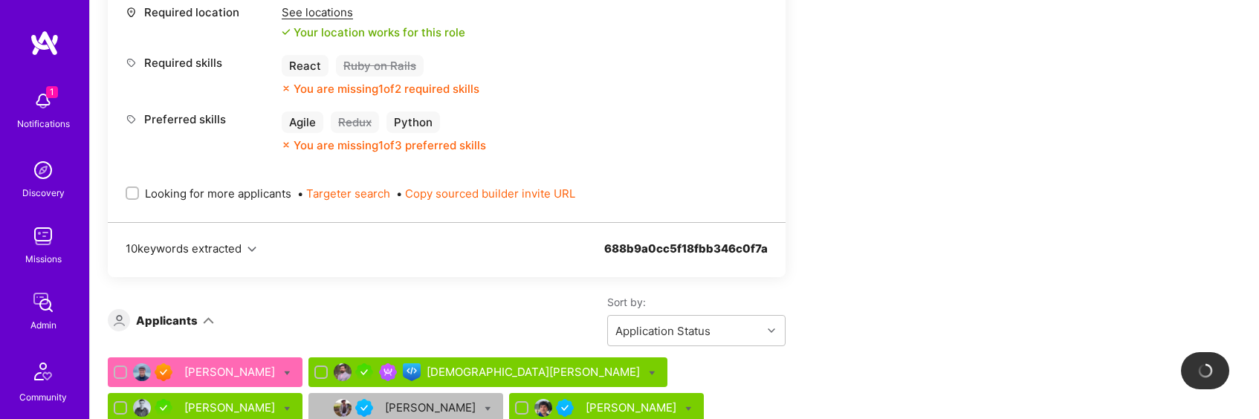
scroll to position [1304, 0]
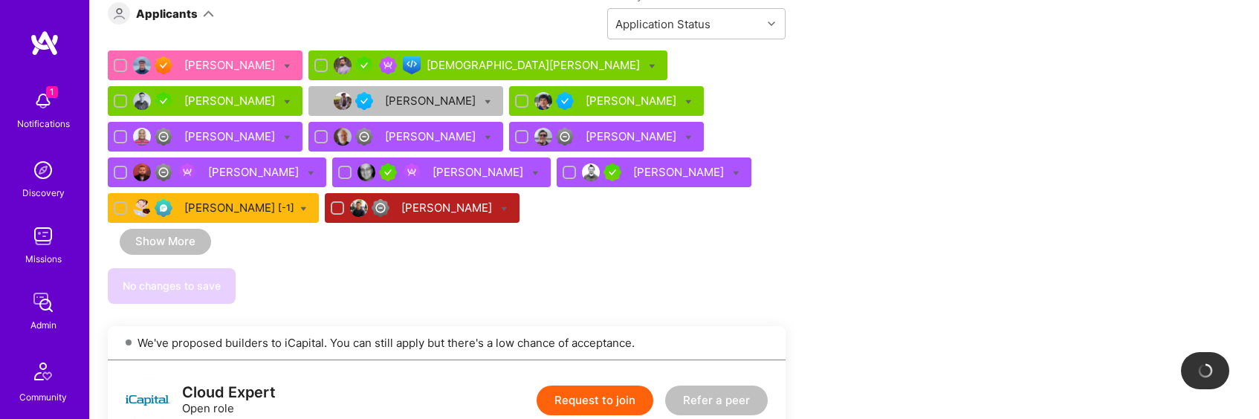
click at [40, 100] on img at bounding box center [43, 101] width 30 height 30
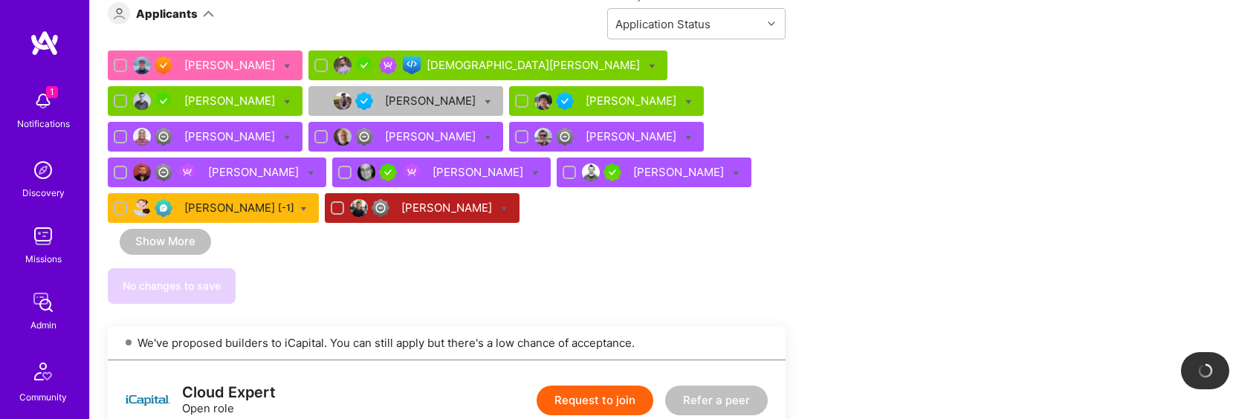
click at [28, 100] on img at bounding box center [43, 101] width 30 height 30
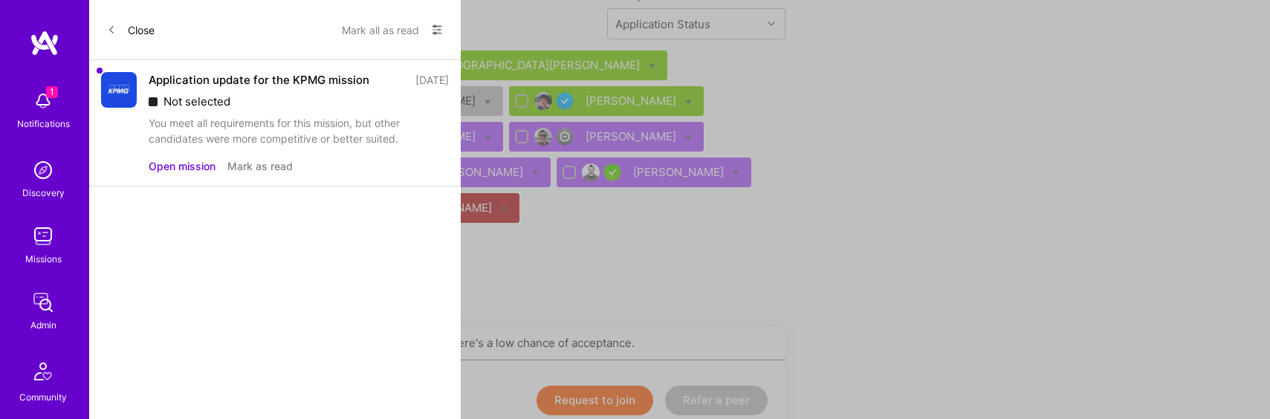
click at [275, 170] on button "Mark as read" at bounding box center [259, 166] width 65 height 16
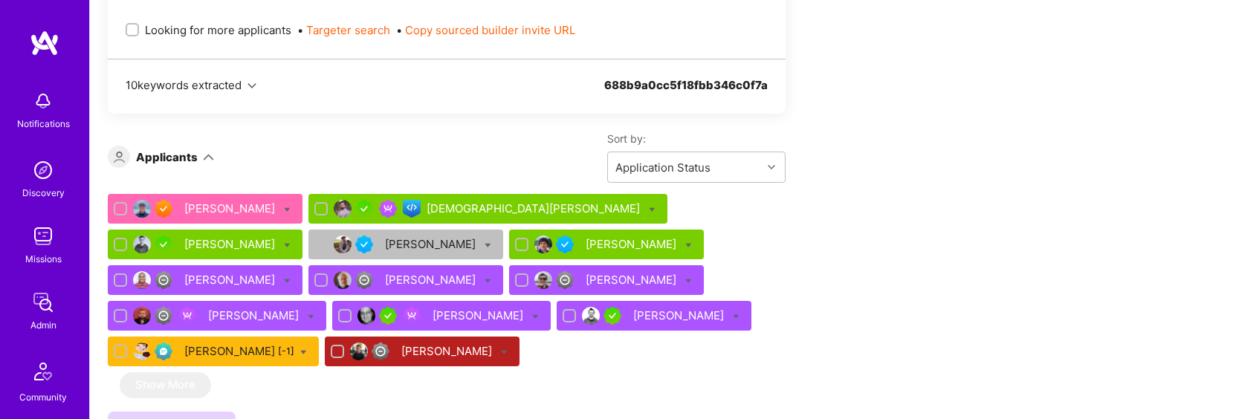
scroll to position [1110, 0]
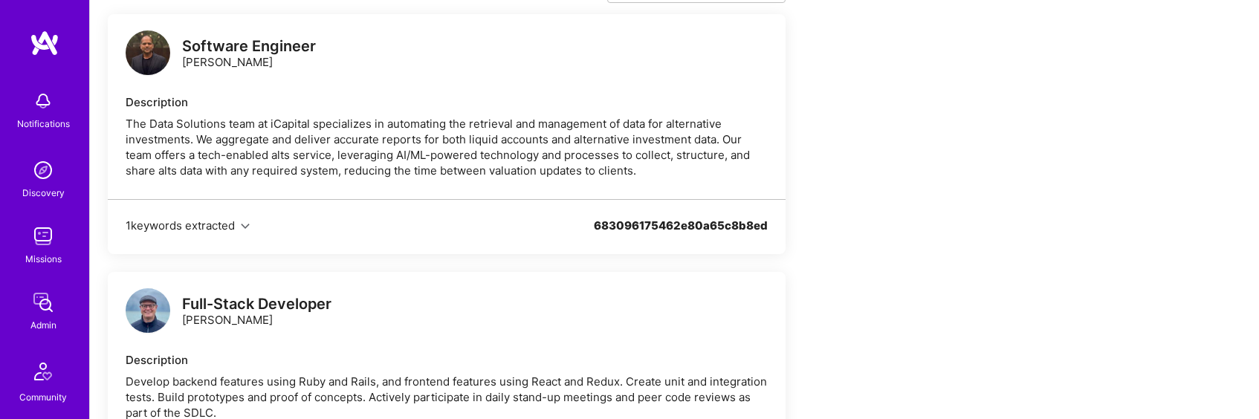
scroll to position [5356, 0]
